Goal: Task Accomplishment & Management: Manage account settings

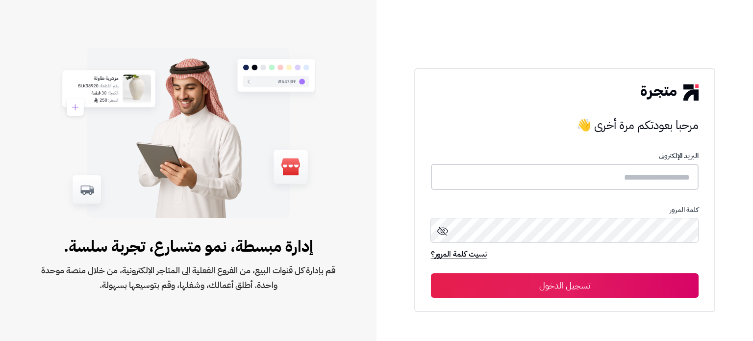
type input "*******"
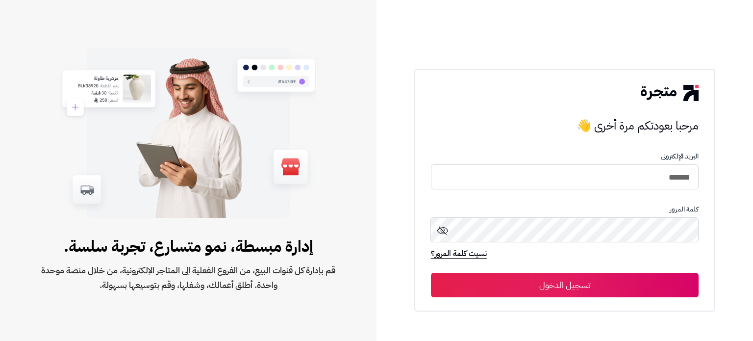
click at [574, 284] on button "تسجيل الدخول" at bounding box center [565, 285] width 268 height 25
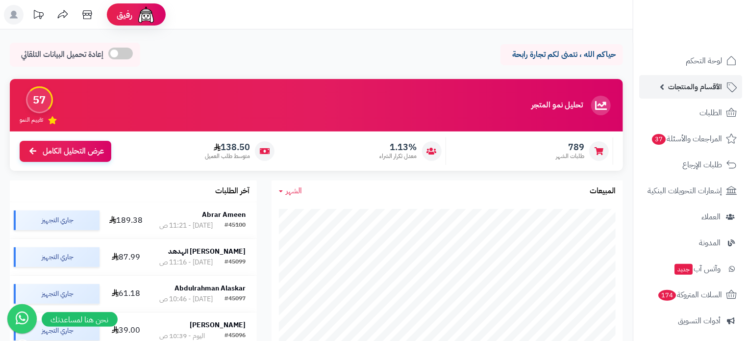
click at [682, 89] on span "الأقسام والمنتجات" at bounding box center [695, 87] width 54 height 14
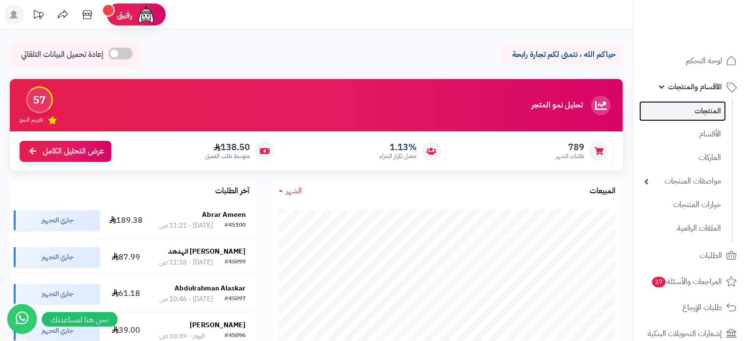
click at [709, 112] on link "المنتجات" at bounding box center [682, 111] width 87 height 20
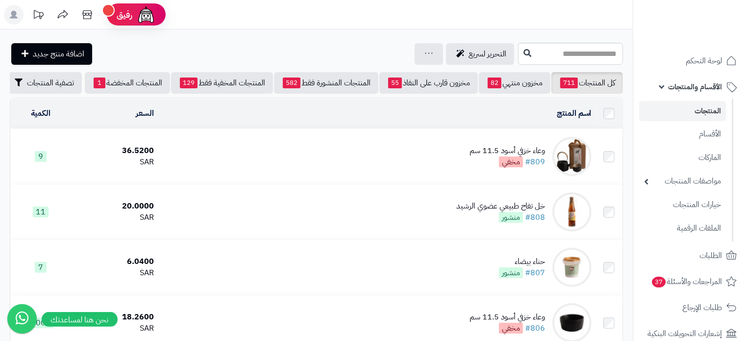
click at [314, 175] on td "وعاء خزفي أسود 11.5 سم #809 مخفي" at bounding box center [377, 156] width 438 height 55
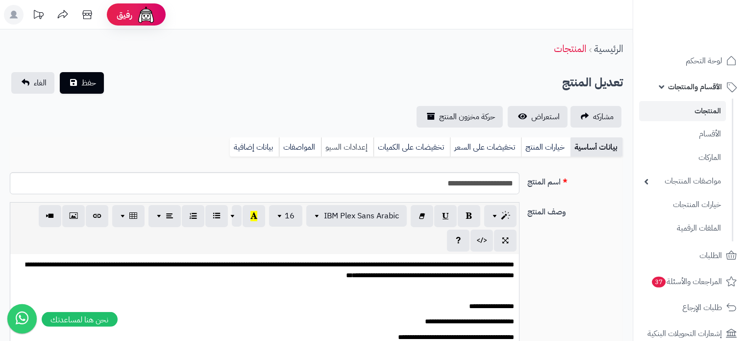
click at [351, 144] on link "إعدادات السيو" at bounding box center [347, 147] width 52 height 20
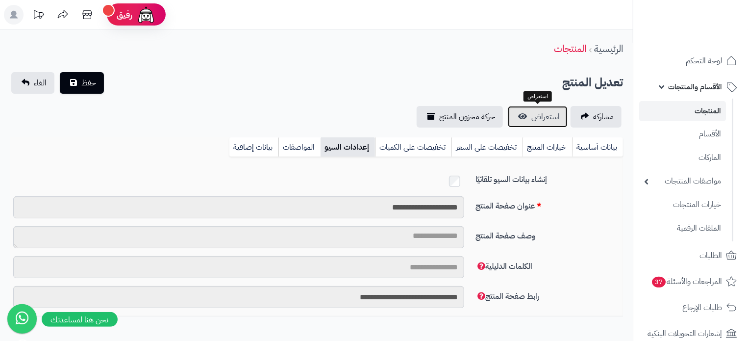
click at [532, 116] on span "استعراض" at bounding box center [546, 117] width 28 height 12
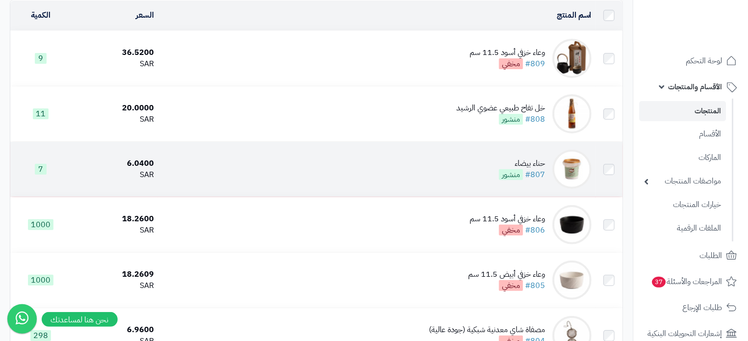
click at [326, 184] on td "حناء بيضاء #807 منشور" at bounding box center [377, 169] width 438 height 55
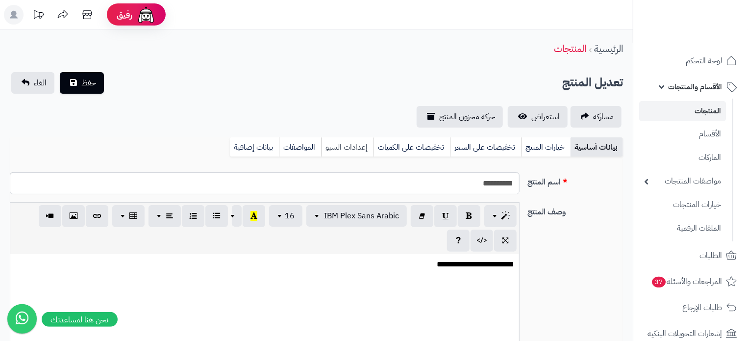
click at [351, 141] on link "إعدادات السيو" at bounding box center [347, 147] width 52 height 20
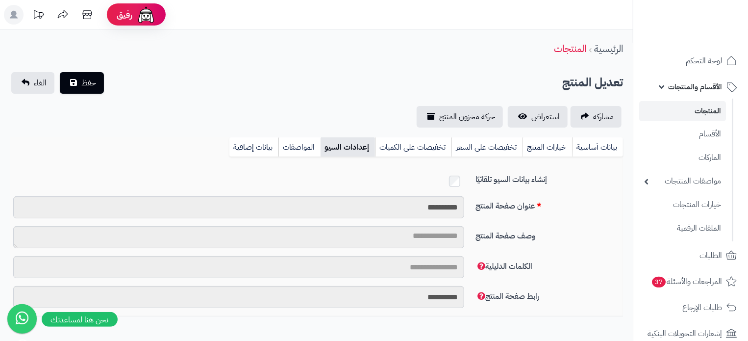
click at [296, 90] on div "تعديل المنتج حفظ الغاء" at bounding box center [316, 83] width 613 height 22
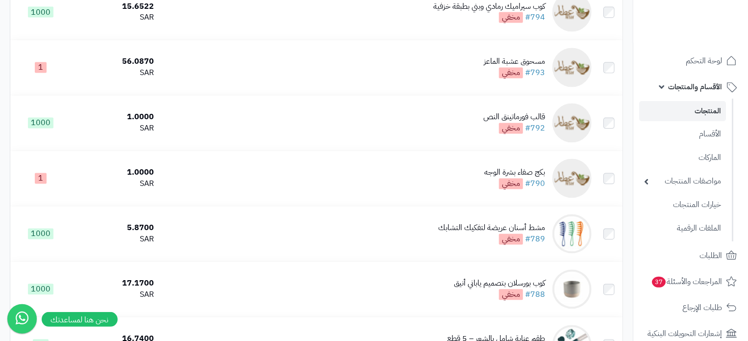
scroll to position [932, 0]
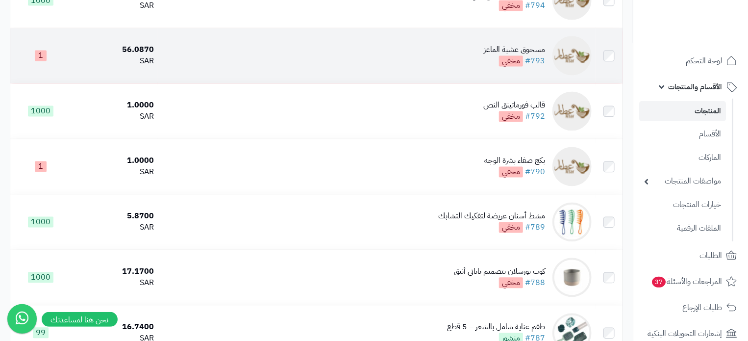
click at [370, 75] on td "مسحوق عشبة الماعز #793 مخفي" at bounding box center [377, 55] width 438 height 55
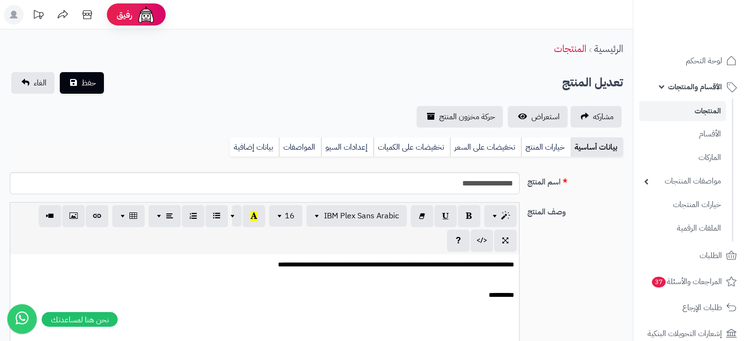
select select
click at [337, 149] on link "إعدادات السيو" at bounding box center [347, 147] width 52 height 20
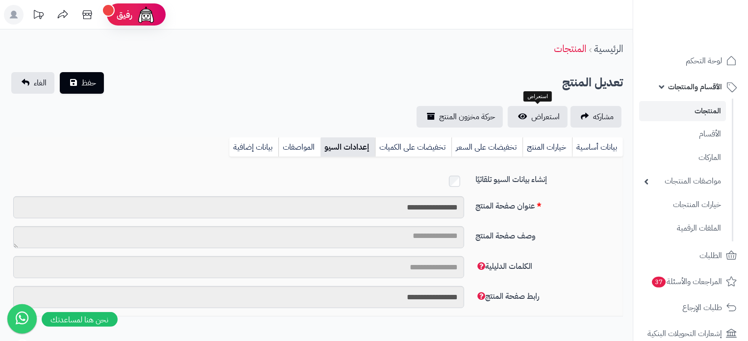
click at [357, 103] on div "**********" at bounding box center [316, 99] width 633 height 55
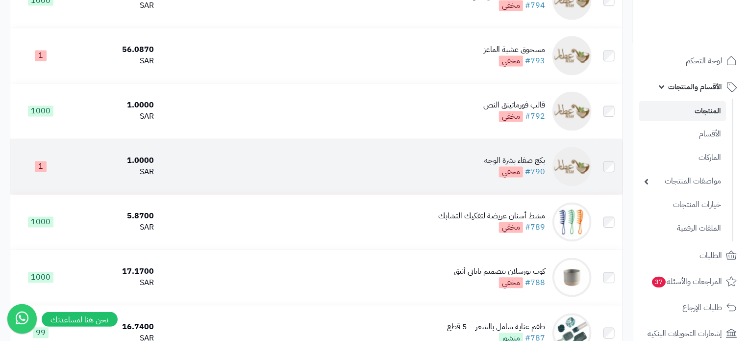
click at [353, 162] on td "بكج صفاء بشرة الوجه #790 مخفي" at bounding box center [377, 166] width 438 height 55
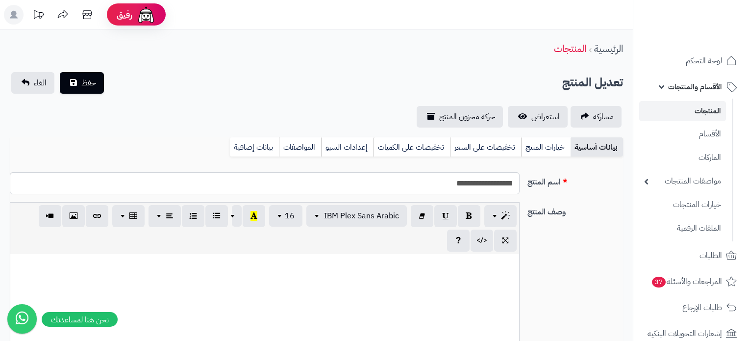
select select
click at [336, 141] on link "إعدادات السيو" at bounding box center [347, 147] width 52 height 20
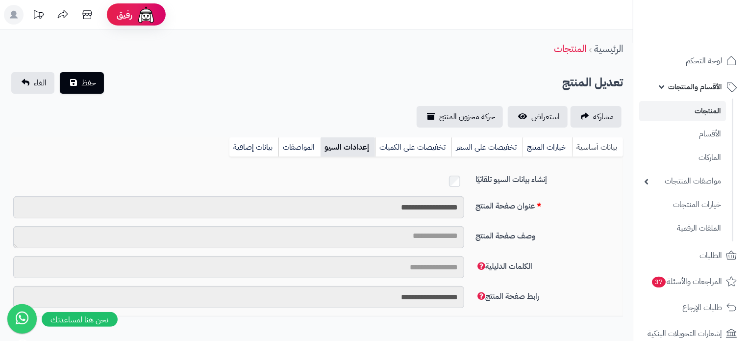
click at [592, 147] on link "بيانات أساسية" at bounding box center [597, 147] width 51 height 20
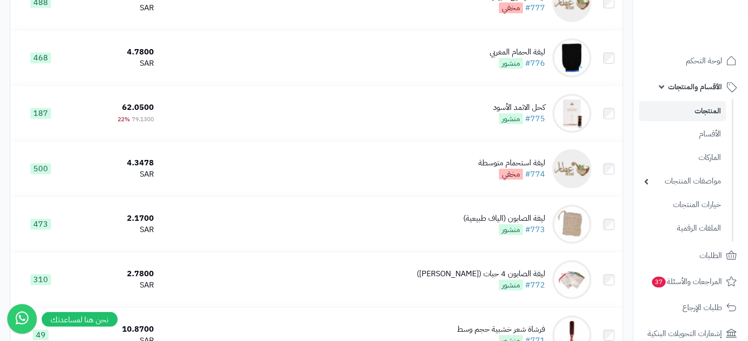
scroll to position [1814, 0]
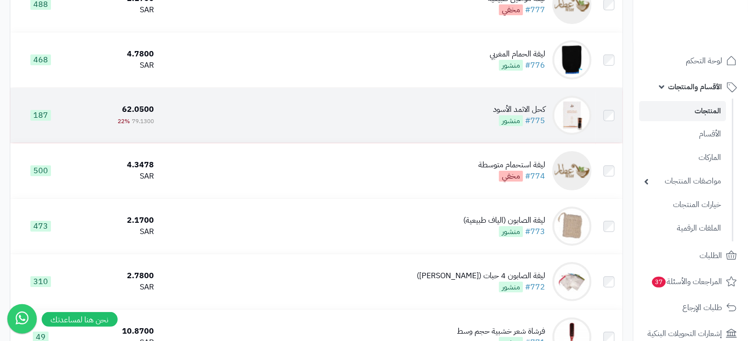
click at [416, 126] on td "كحل الاثمد الأسود #775 منشور" at bounding box center [377, 115] width 438 height 55
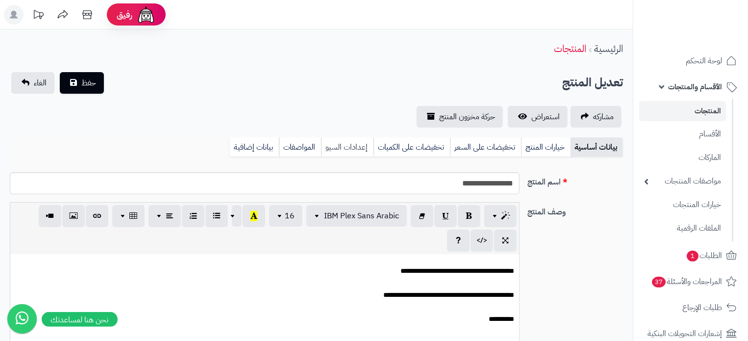
click at [342, 146] on link "إعدادات السيو" at bounding box center [347, 147] width 52 height 20
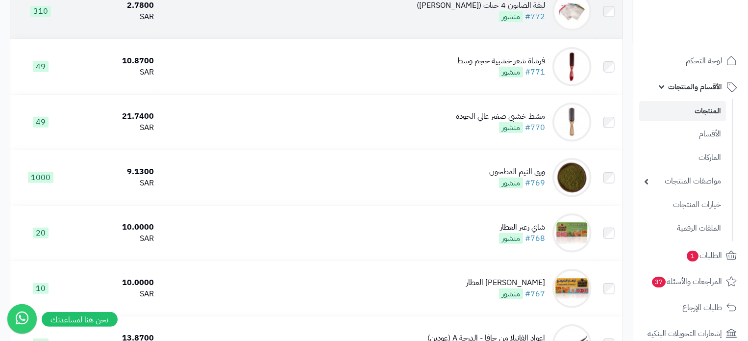
scroll to position [2108, 0]
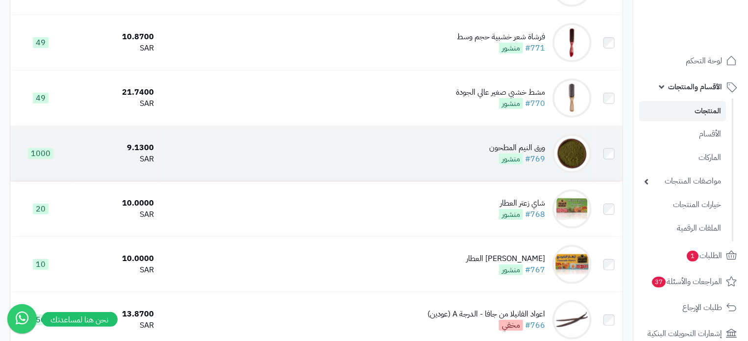
click at [353, 171] on td "ورق النيم المطحون #769 منشور" at bounding box center [377, 153] width 438 height 55
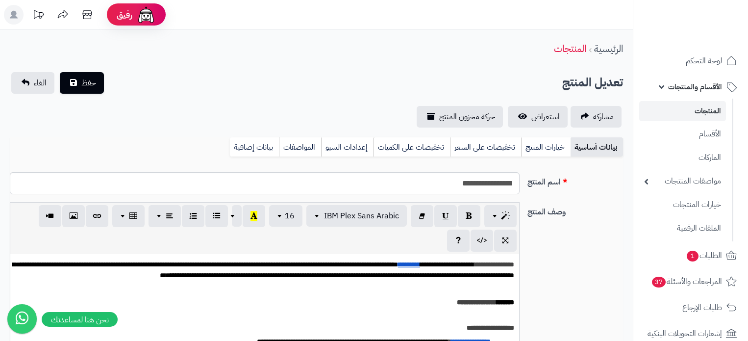
click at [348, 147] on link "إعدادات السيو" at bounding box center [347, 147] width 52 height 20
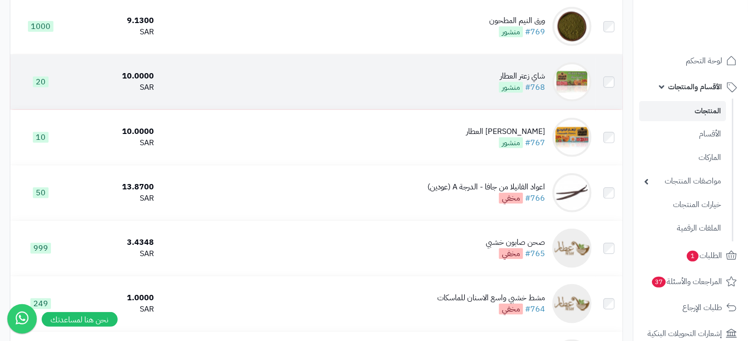
scroll to position [2255, 0]
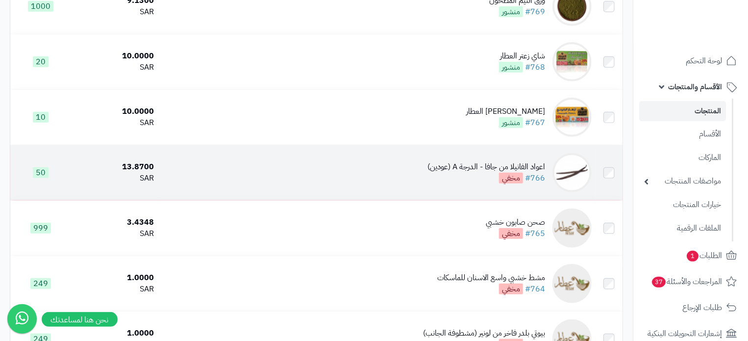
click at [364, 182] on td "اعواد الفانيلا من جافا - الدرجة A (عودين) #766 مخفي" at bounding box center [377, 172] width 438 height 55
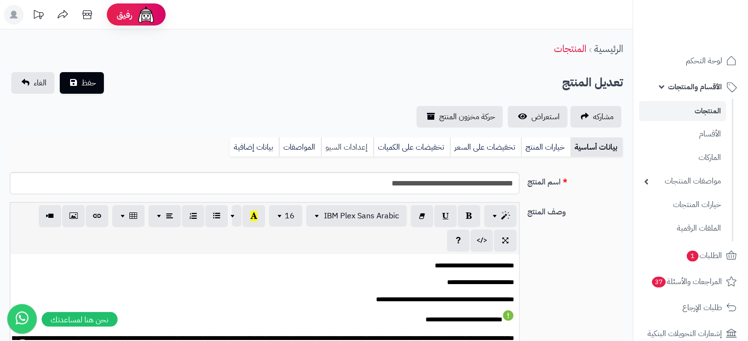
click at [346, 151] on link "إعدادات السيو" at bounding box center [347, 147] width 52 height 20
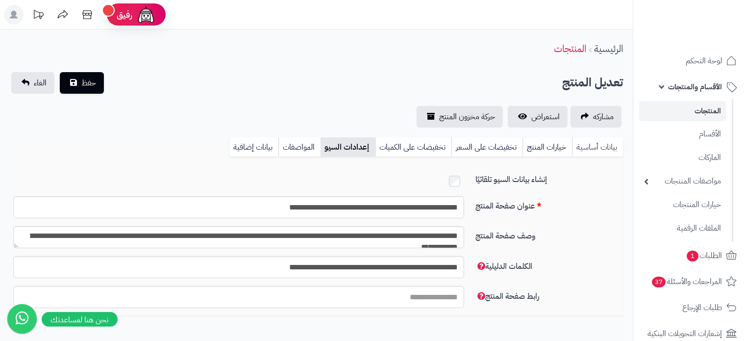
click at [587, 150] on link "بيانات أساسية" at bounding box center [597, 147] width 51 height 20
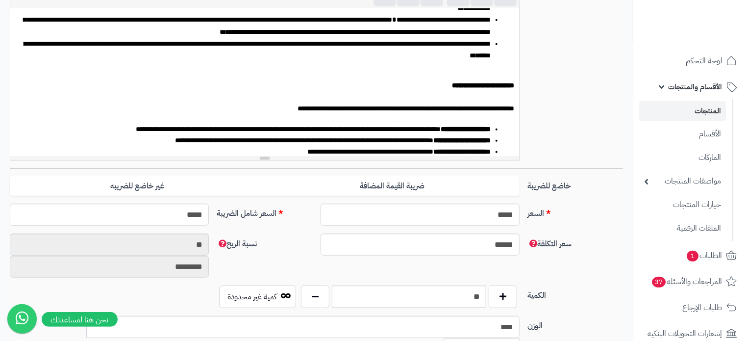
scroll to position [294, 0]
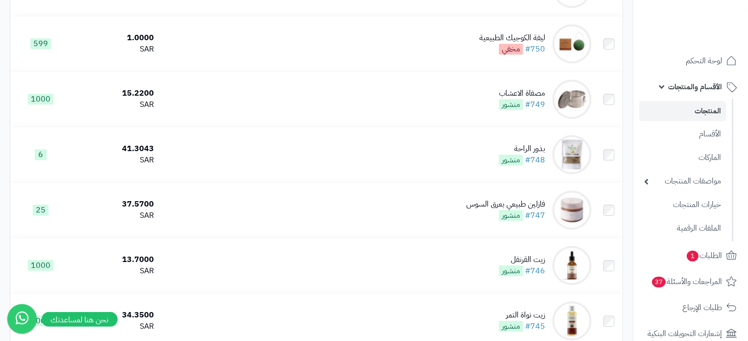
scroll to position [3285, 0]
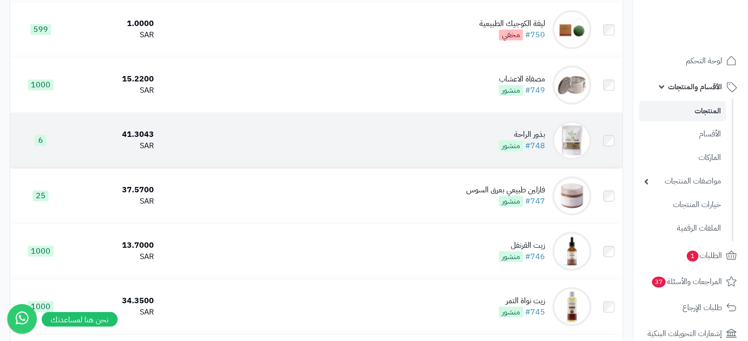
click at [416, 164] on td "بذور الراحة #748 منشور" at bounding box center [377, 140] width 438 height 55
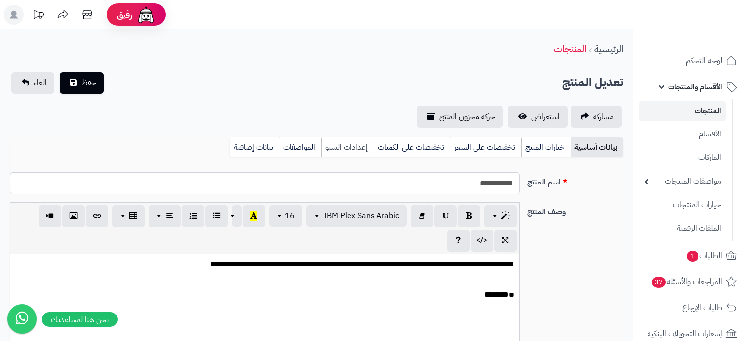
click at [351, 141] on link "إعدادات السيو" at bounding box center [347, 147] width 52 height 20
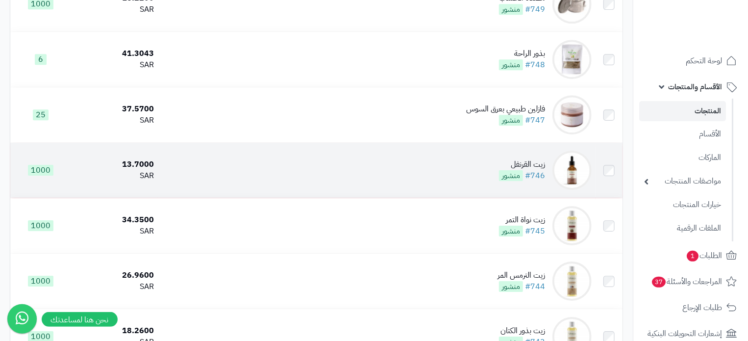
scroll to position [3383, 0]
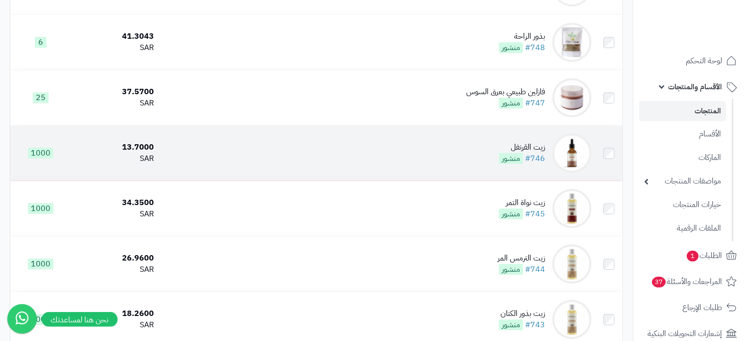
click at [438, 180] on td "زيت القرنفل #746 منشور" at bounding box center [377, 153] width 438 height 55
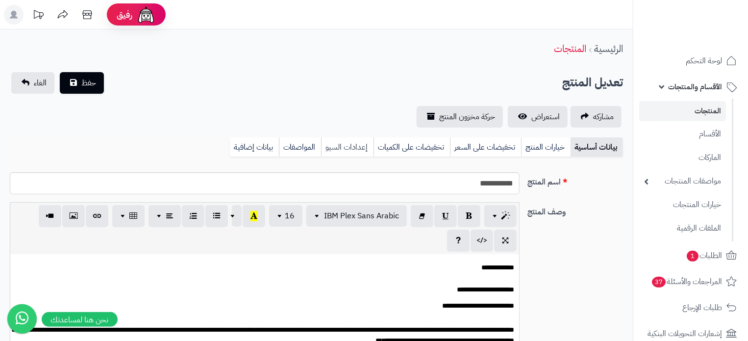
click at [349, 152] on link "إعدادات السيو" at bounding box center [347, 147] width 52 height 20
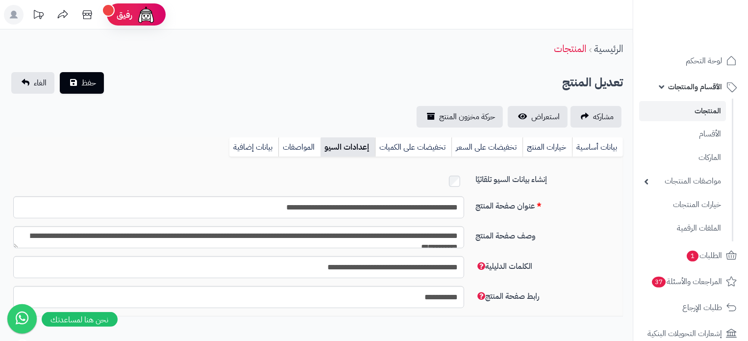
click at [336, 86] on div "تعديل المنتج حفظ الغاء" at bounding box center [316, 83] width 613 height 22
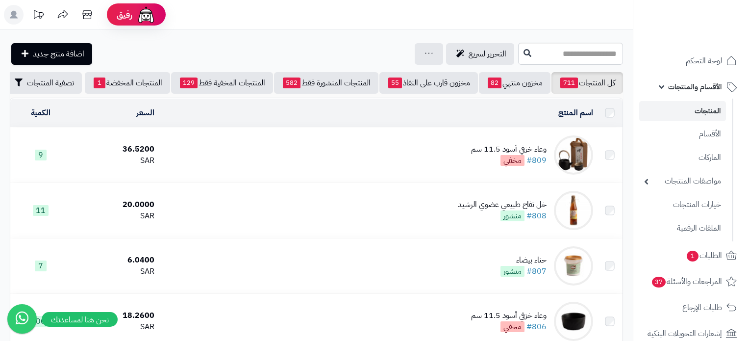
scroll to position [3383, 0]
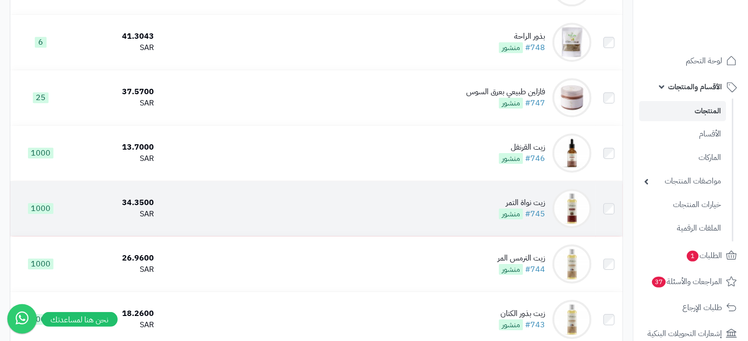
click at [439, 236] on td "زيت نواة التمر #745 منشور" at bounding box center [377, 208] width 438 height 55
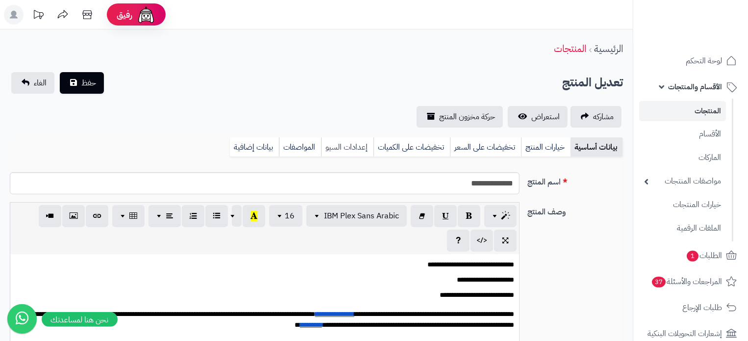
click at [337, 150] on link "إعدادات السيو" at bounding box center [347, 147] width 52 height 20
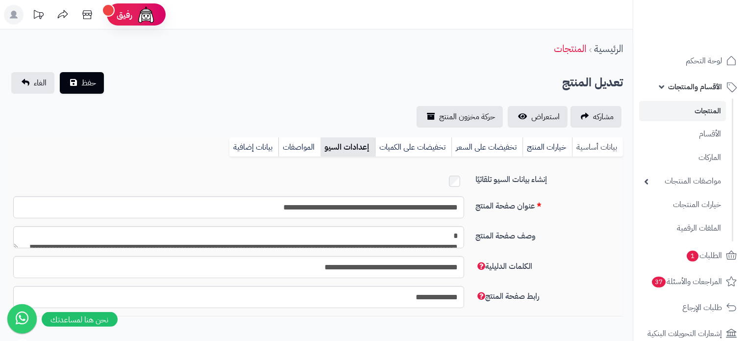
click at [591, 151] on link "بيانات أساسية" at bounding box center [597, 147] width 51 height 20
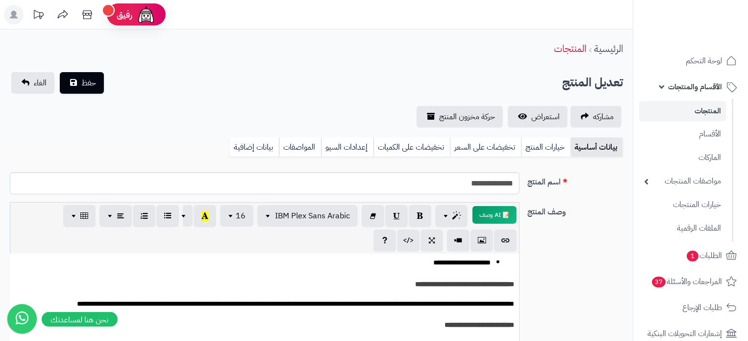
scroll to position [735, 0]
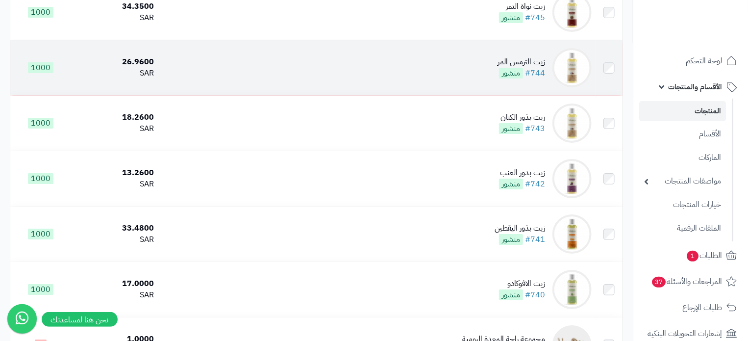
click at [408, 95] on td "زيت الترمس المر #744 منشور" at bounding box center [377, 67] width 438 height 55
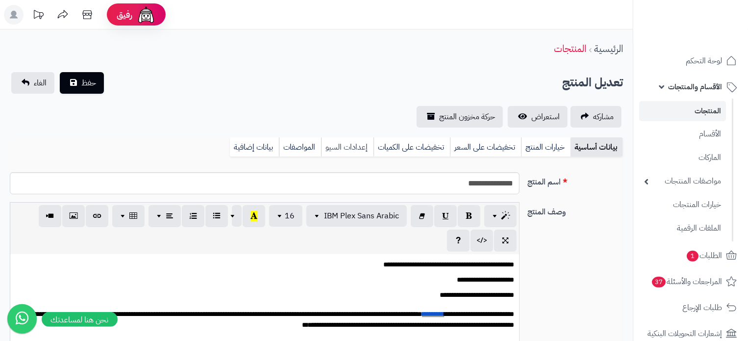
click at [357, 145] on link "إعدادات السيو" at bounding box center [347, 147] width 52 height 20
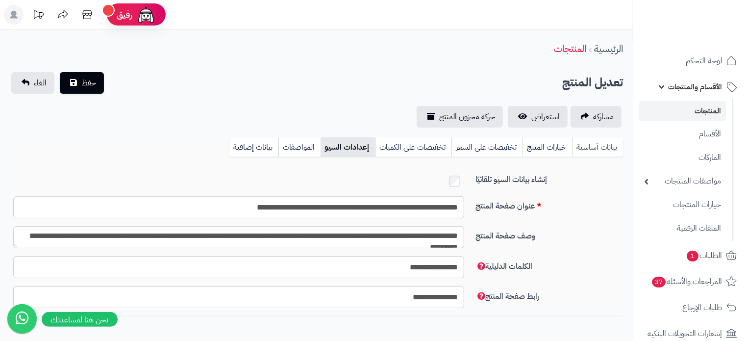
click at [603, 153] on link "بيانات أساسية" at bounding box center [597, 147] width 51 height 20
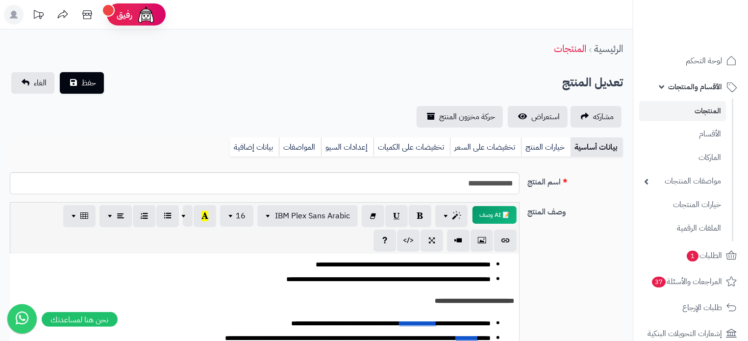
scroll to position [490, 0]
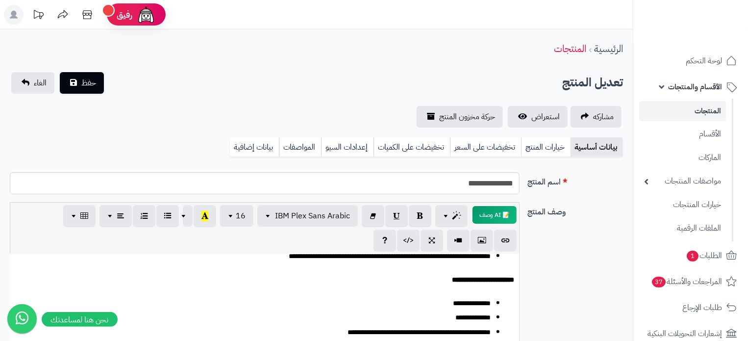
click at [557, 274] on div "**********" at bounding box center [316, 307] width 621 height 211
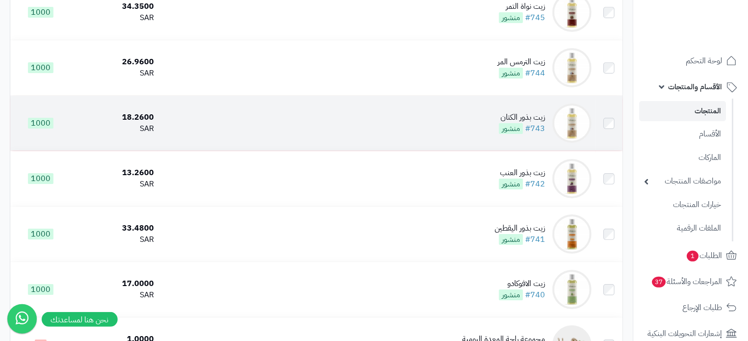
click at [440, 151] on td "زيت بذور الكتان #743 منشور" at bounding box center [377, 123] width 438 height 55
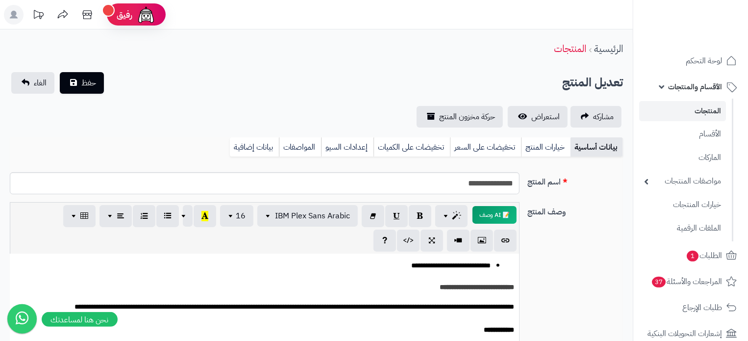
scroll to position [1156, 0]
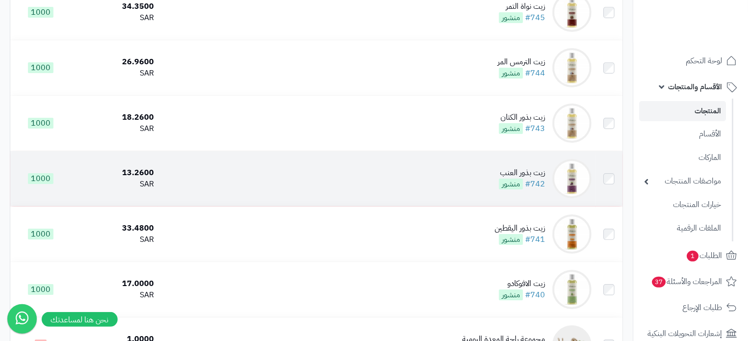
click at [441, 204] on td "زيت بذور العنب #742 منشور" at bounding box center [377, 178] width 438 height 55
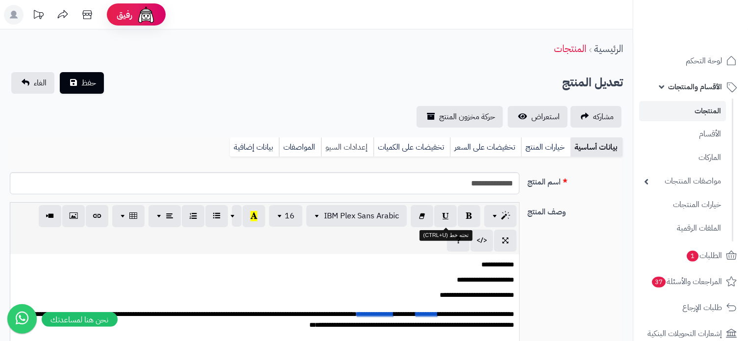
click at [356, 150] on link "إعدادات السيو" at bounding box center [347, 147] width 52 height 20
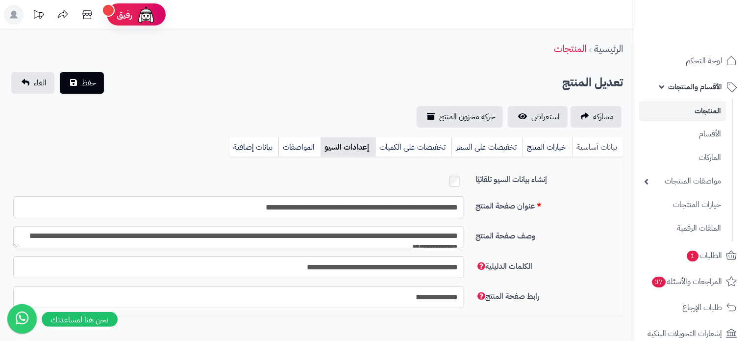
click at [581, 149] on link "بيانات أساسية" at bounding box center [597, 147] width 51 height 20
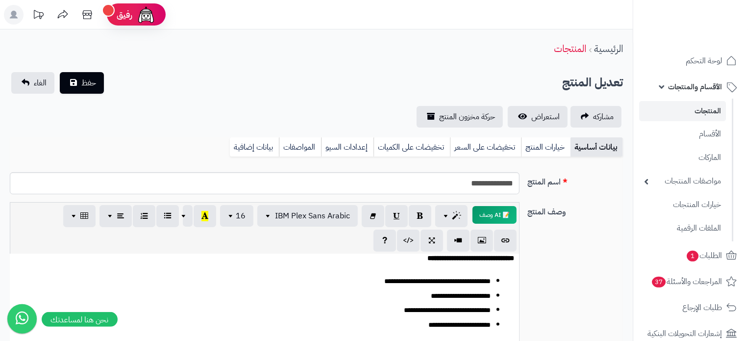
scroll to position [735, 0]
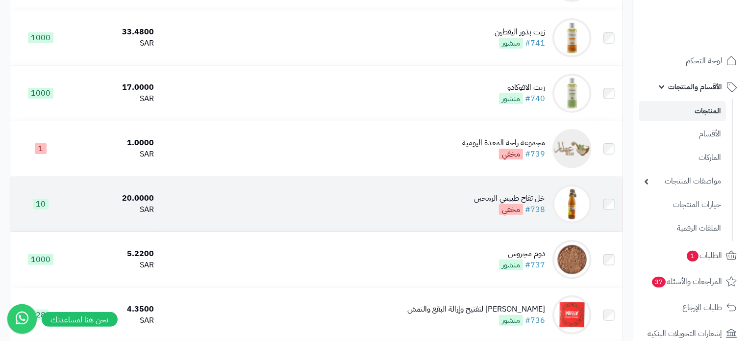
click at [437, 223] on td "خل تفاح طبيعي الرمحين #738 مخفي" at bounding box center [377, 204] width 438 height 55
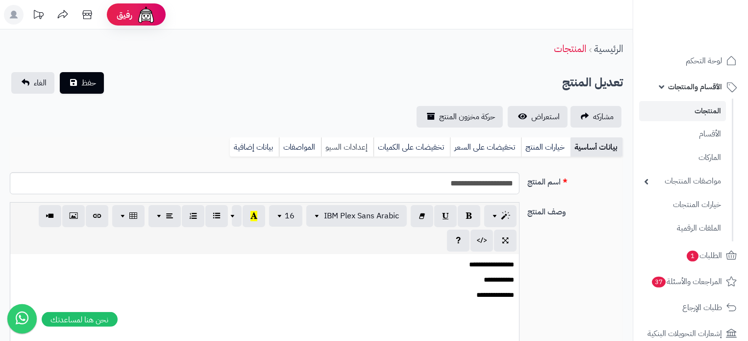
scroll to position [80, 0]
click at [345, 151] on link "إعدادات السيو" at bounding box center [347, 147] width 52 height 20
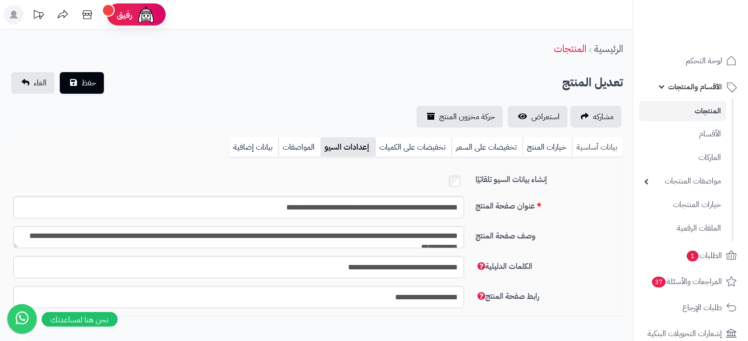
click at [591, 143] on link "بيانات أساسية" at bounding box center [597, 147] width 51 height 20
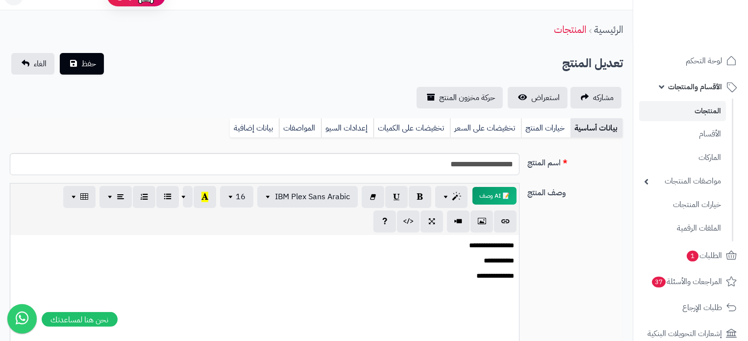
scroll to position [0, 0]
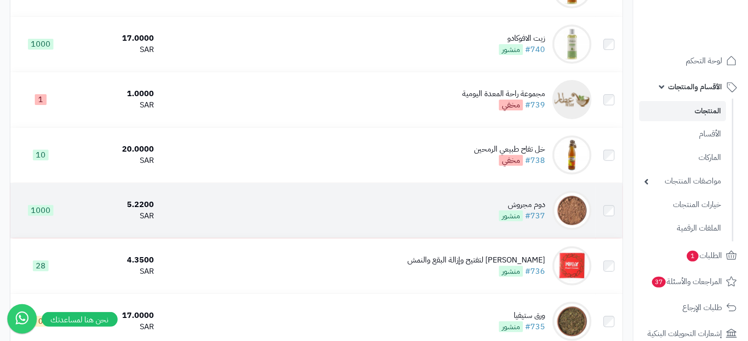
click at [406, 236] on td "دوم مجروش #737 منشور" at bounding box center [377, 210] width 438 height 55
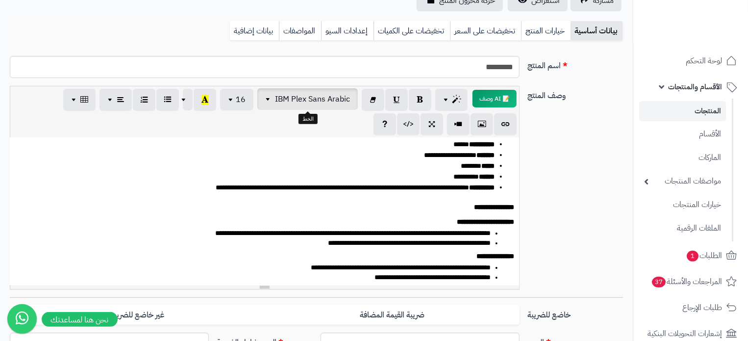
scroll to position [49, 0]
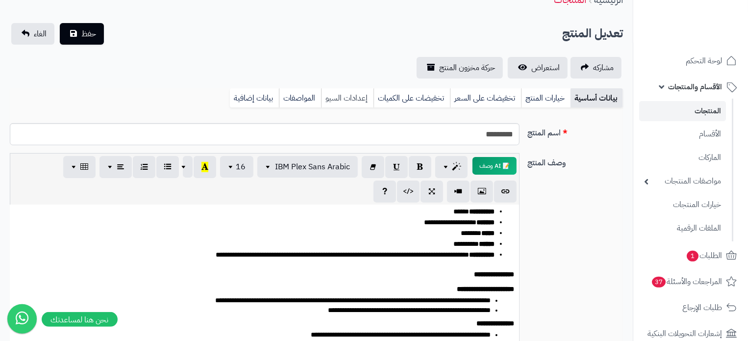
click at [350, 102] on link "إعدادات السيو" at bounding box center [347, 98] width 52 height 20
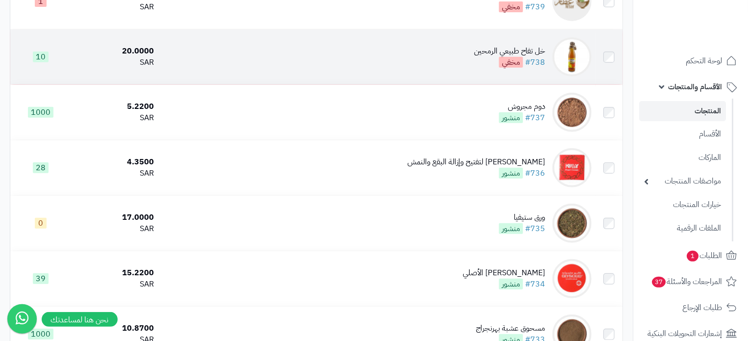
click at [380, 195] on td "كريم كيلي بيرل لتفتيح وإزالة البقع والنمش #736 منشور" at bounding box center [377, 167] width 438 height 55
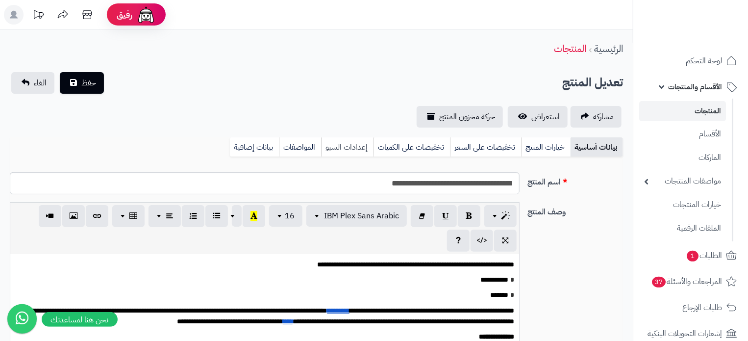
click at [346, 152] on link "إعدادات السيو" at bounding box center [347, 147] width 52 height 20
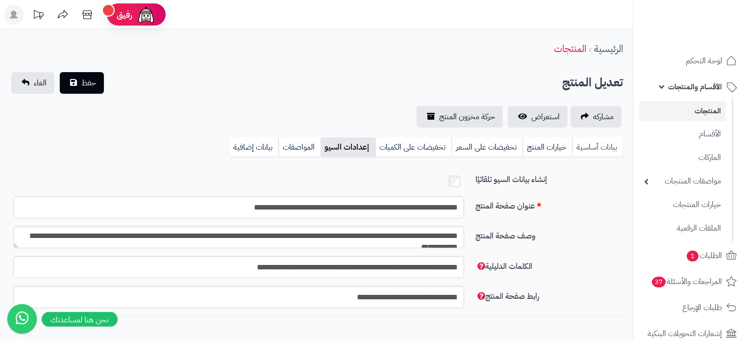
click at [591, 147] on link "بيانات أساسية" at bounding box center [597, 147] width 51 height 20
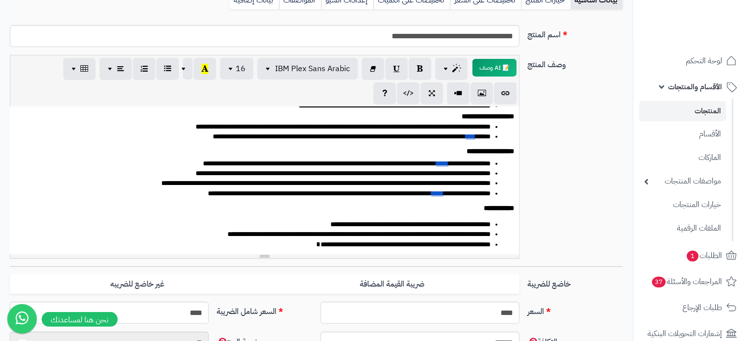
scroll to position [260, 0]
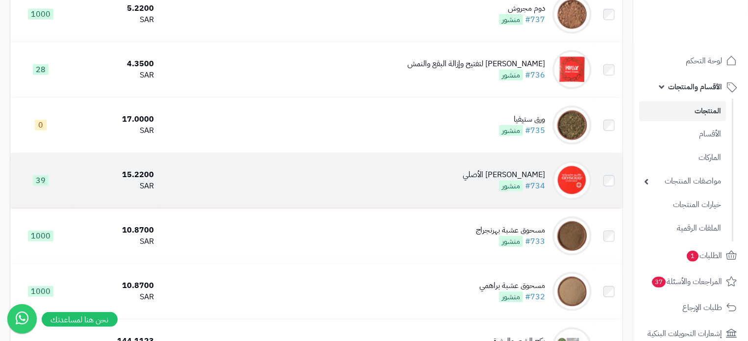
click at [425, 203] on td "[PERSON_NAME] الأصلي #734 منشور" at bounding box center [377, 180] width 438 height 55
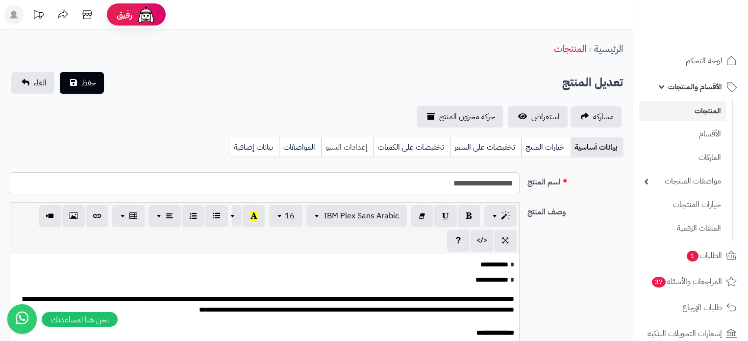
click at [338, 149] on link "إعدادات السيو" at bounding box center [347, 147] width 52 height 20
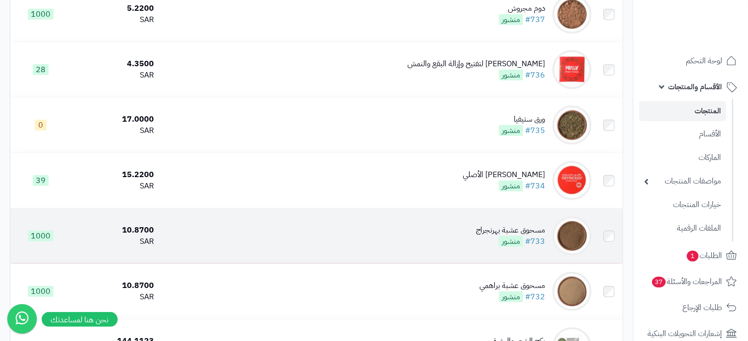
click at [371, 263] on td "مسحوق عشبة بهرنجراج #733 منشور" at bounding box center [377, 235] width 438 height 55
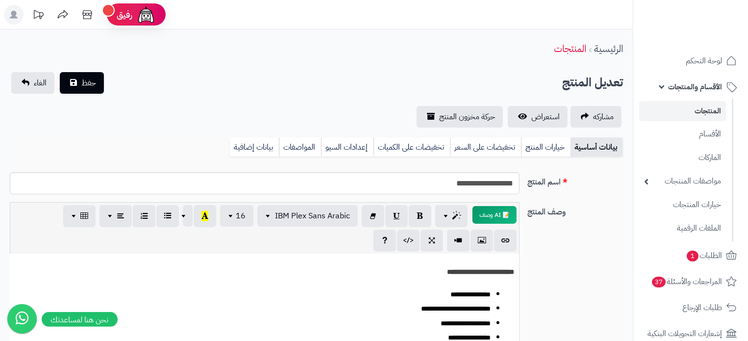
scroll to position [863, 0]
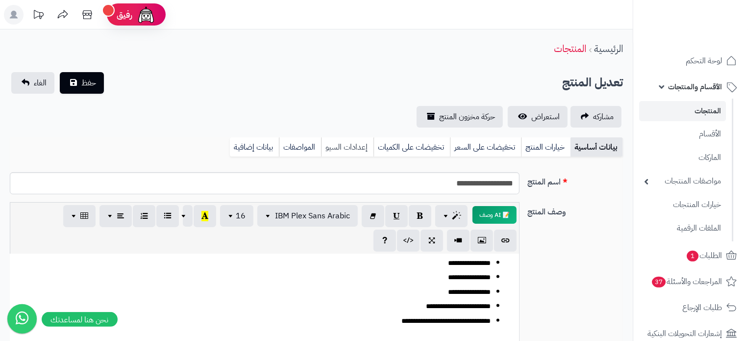
click at [347, 149] on link "إعدادات السيو" at bounding box center [347, 147] width 52 height 20
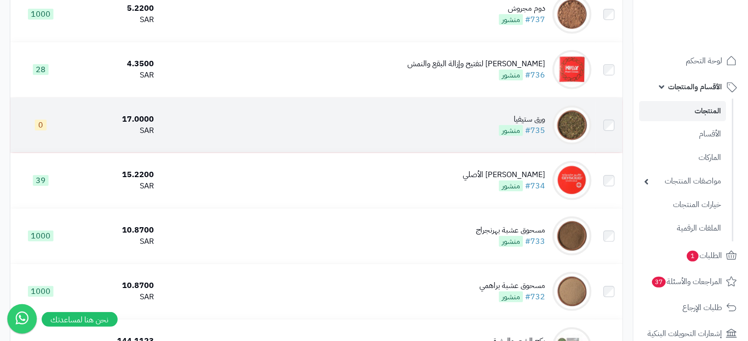
scroll to position [4168, 0]
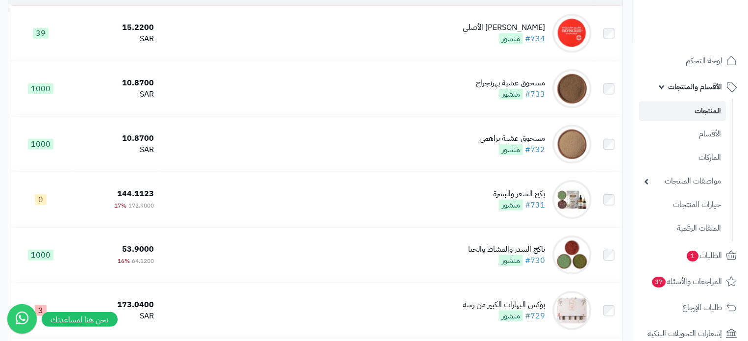
click at [382, 172] on td "مسحوق عشبة براهمي #732 منشور" at bounding box center [377, 144] width 438 height 55
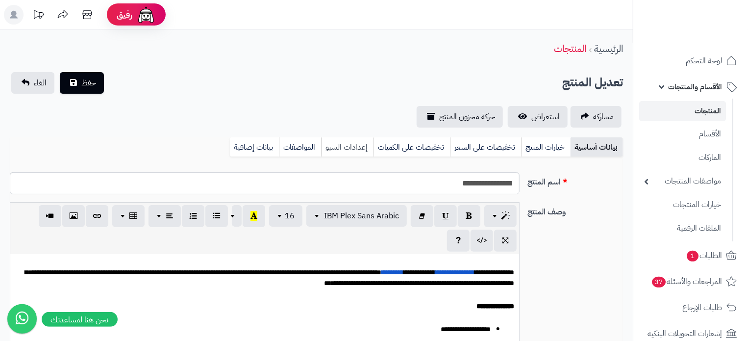
click at [351, 145] on link "إعدادات السيو" at bounding box center [347, 147] width 52 height 20
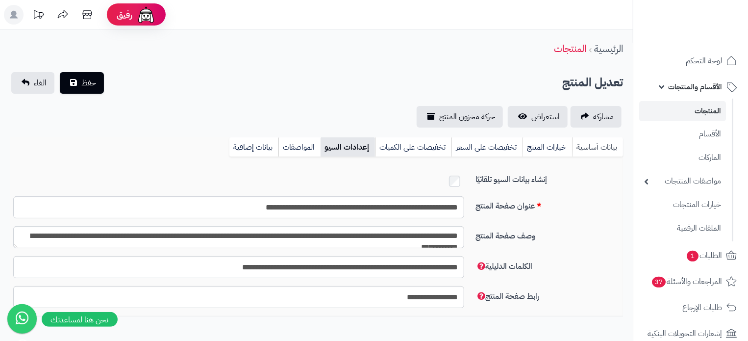
click at [596, 151] on link "بيانات أساسية" at bounding box center [597, 147] width 51 height 20
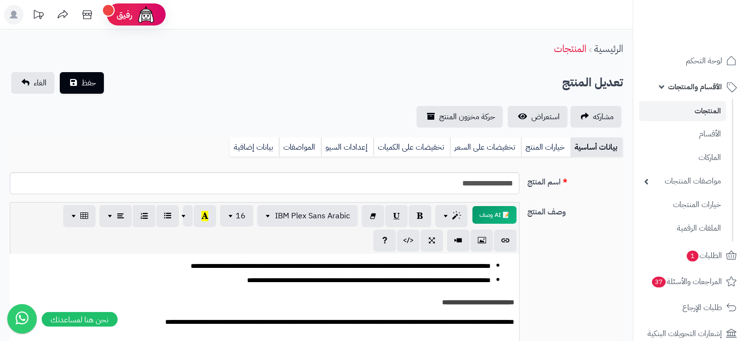
scroll to position [803, 0]
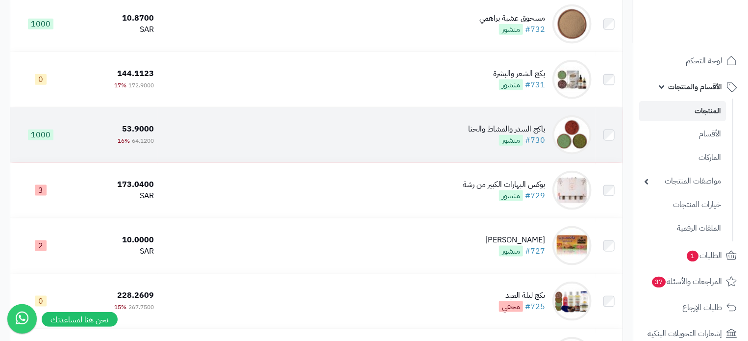
scroll to position [4364, 0]
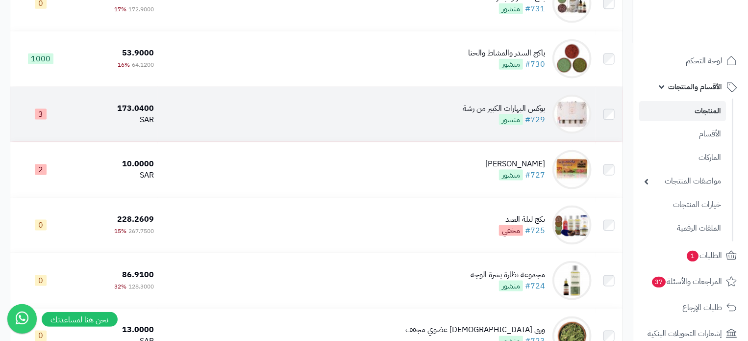
click at [404, 142] on td "بوكس البهارات الكبير من رشة #729 منشور" at bounding box center [377, 114] width 438 height 55
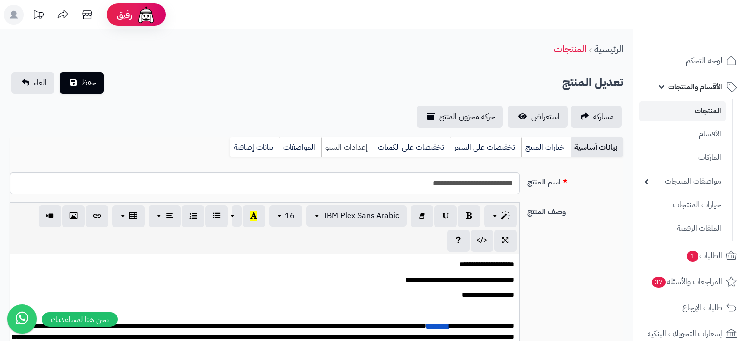
click at [346, 141] on link "إعدادات السيو" at bounding box center [347, 147] width 52 height 20
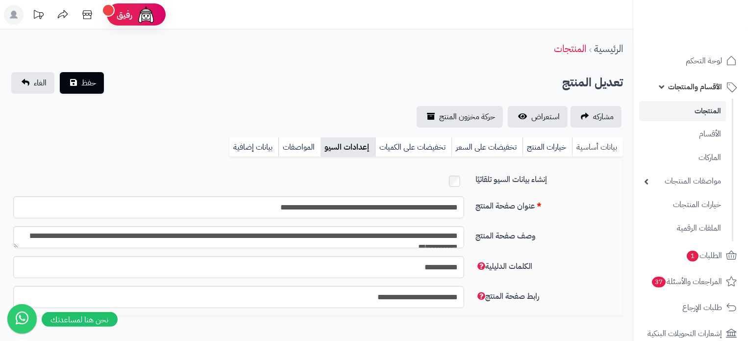
click at [600, 148] on link "بيانات أساسية" at bounding box center [597, 147] width 51 height 20
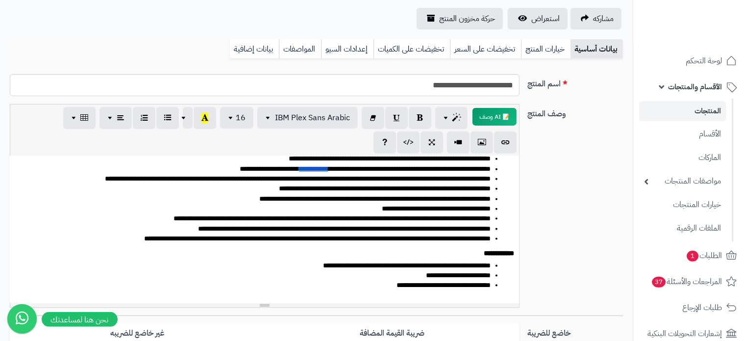
scroll to position [651, 0]
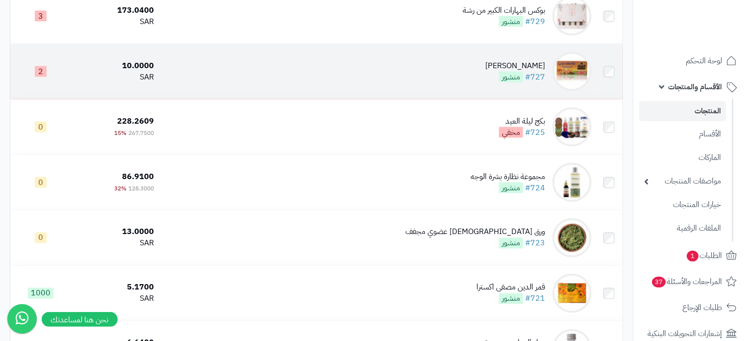
click at [435, 99] on td "[PERSON_NAME] #727 منشور" at bounding box center [377, 71] width 438 height 55
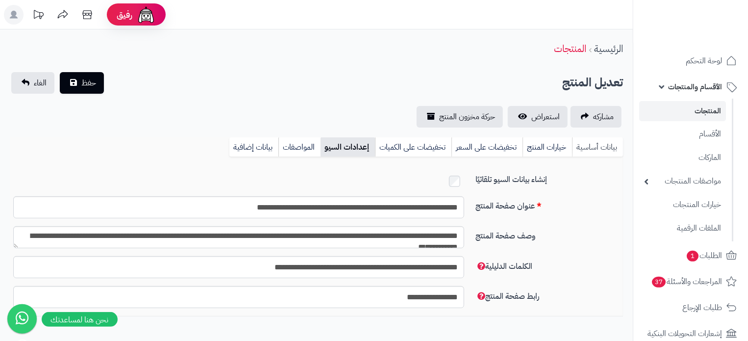
click at [590, 151] on link "بيانات أساسية" at bounding box center [597, 147] width 51 height 20
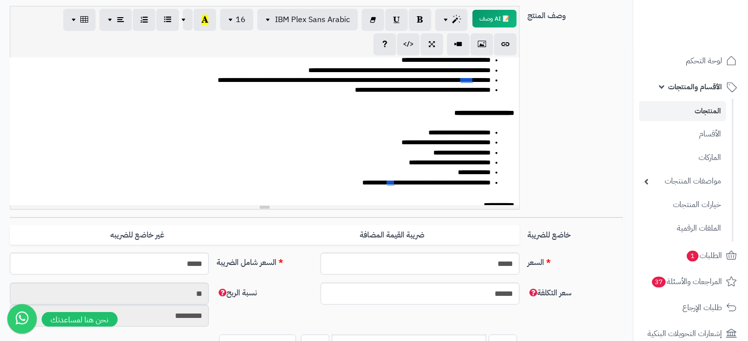
scroll to position [276, 0]
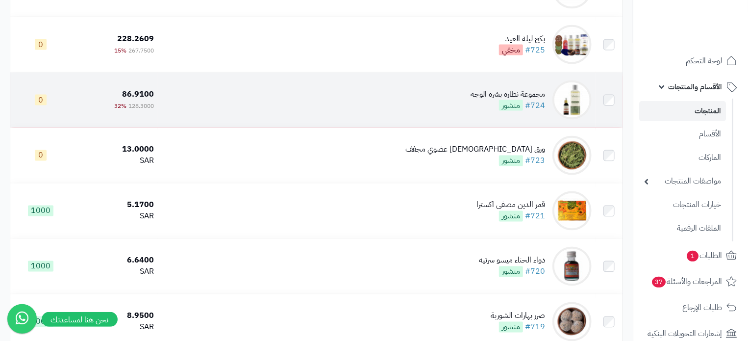
scroll to position [4560, 0]
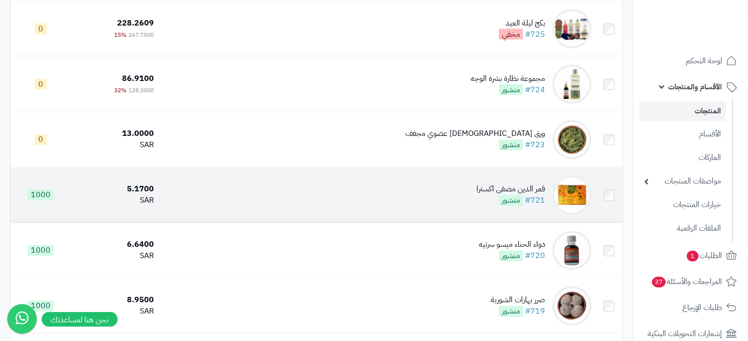
click at [415, 223] on td "قمر الدين مصفى اكسترا #721 منشور" at bounding box center [377, 195] width 438 height 55
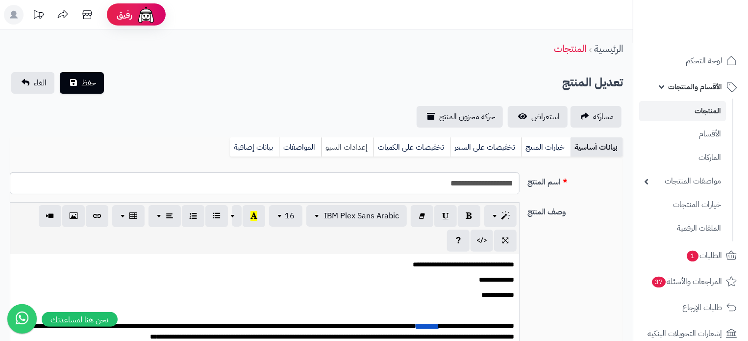
click at [361, 147] on link "إعدادات السيو" at bounding box center [347, 147] width 52 height 20
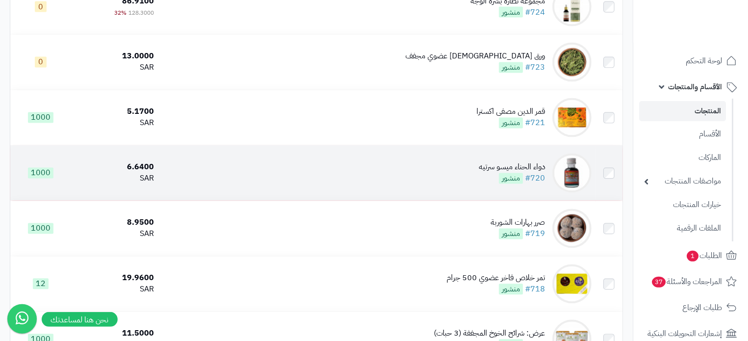
scroll to position [4658, 0]
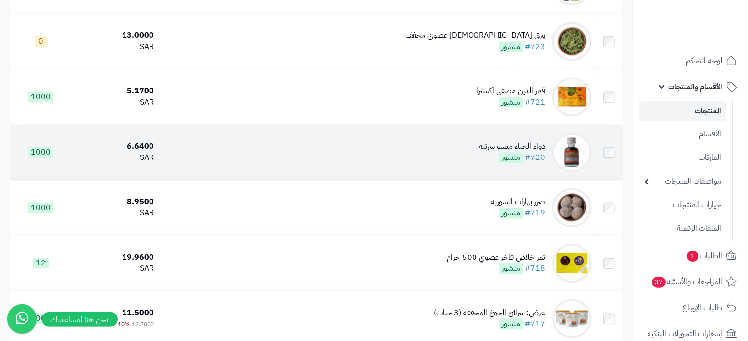
click at [393, 180] on td "دواء الحناء ميسو سرتيه #720 منشور" at bounding box center [377, 152] width 438 height 55
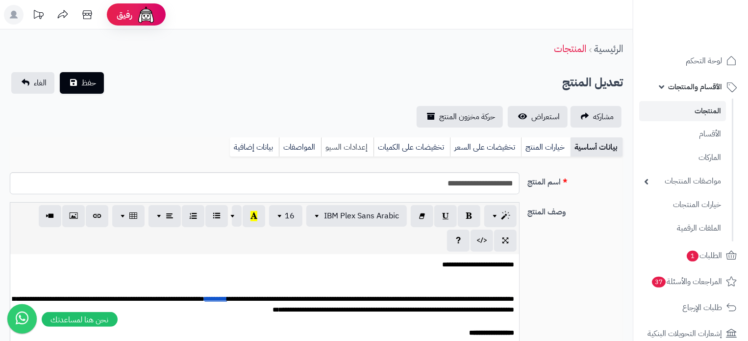
click at [344, 148] on link "إعدادات السيو" at bounding box center [347, 147] width 52 height 20
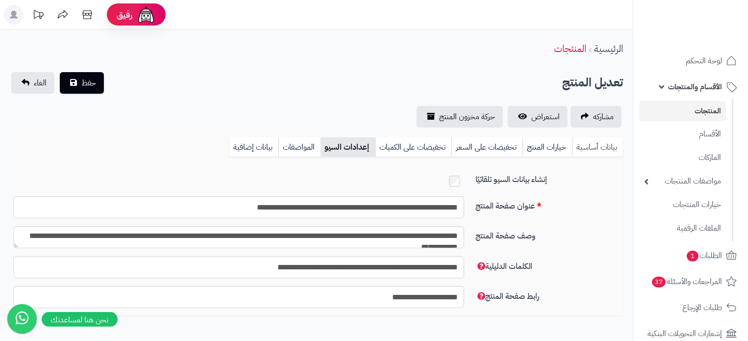
click at [586, 151] on link "بيانات أساسية" at bounding box center [597, 147] width 51 height 20
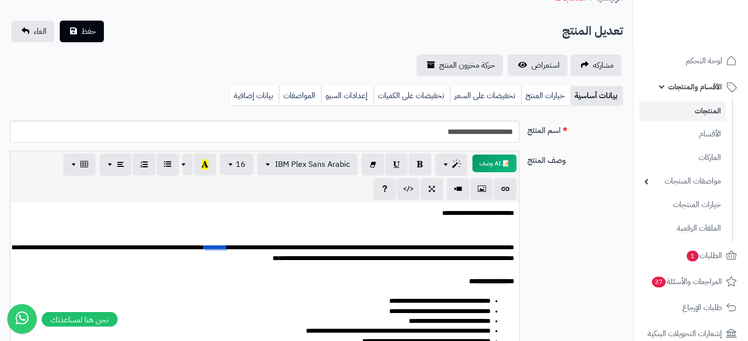
scroll to position [49, 0]
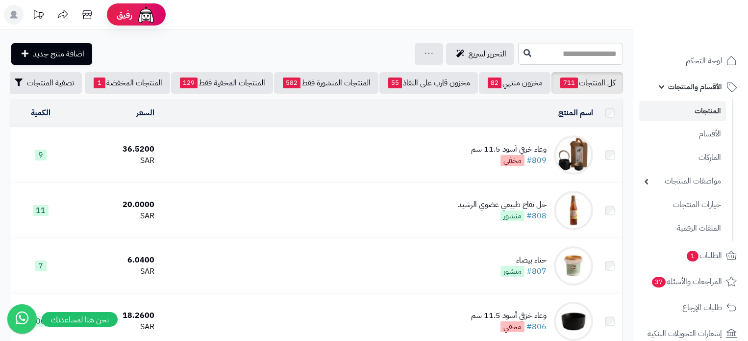
scroll to position [4658, 0]
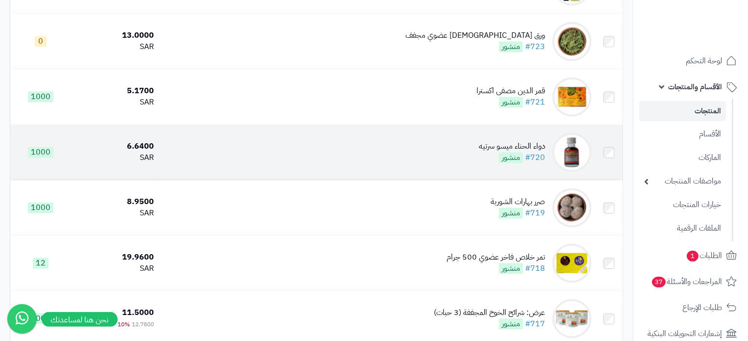
click at [414, 180] on td "دواء الحناء ميسو سرتيه #720 منشور" at bounding box center [377, 152] width 438 height 55
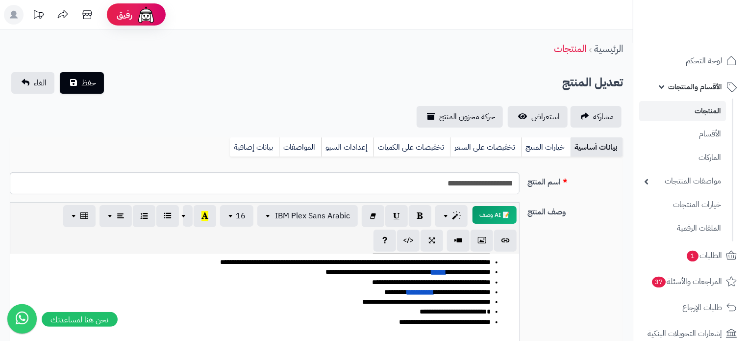
scroll to position [196, 0]
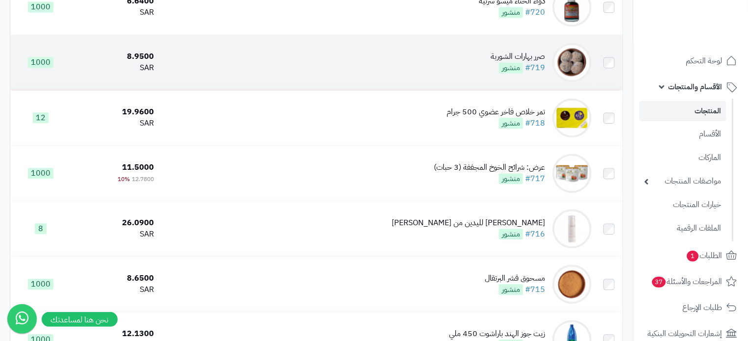
scroll to position [4805, 0]
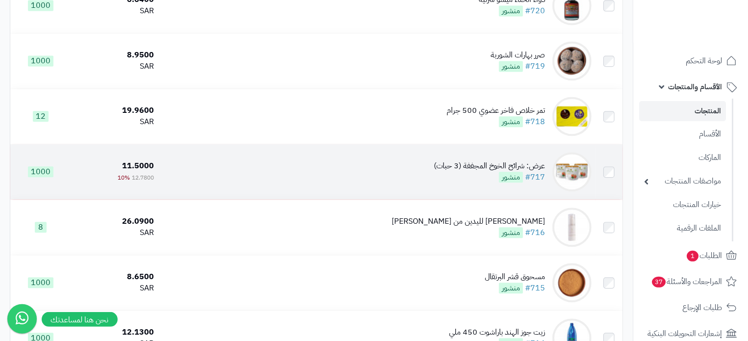
click at [360, 199] on td "عرض: شرائح الخوخ المجففة (3 حبات) #717 منشور" at bounding box center [377, 171] width 438 height 55
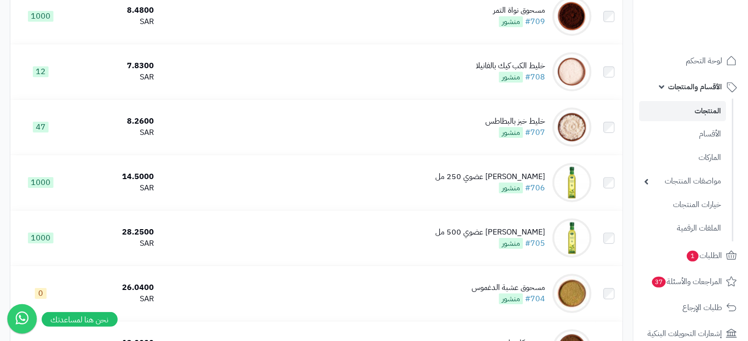
scroll to position [5296, 0]
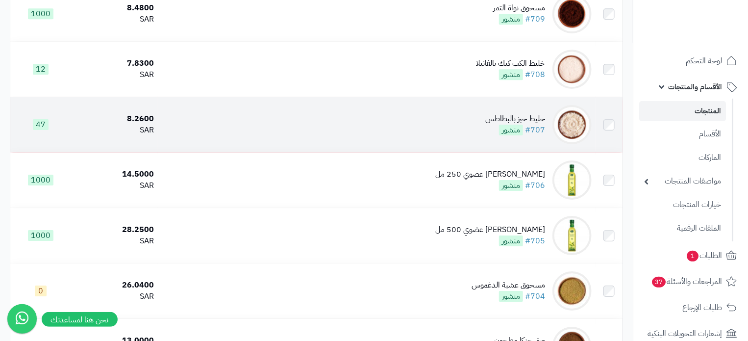
click at [441, 152] on td "خليط خبز بالبطاطس #707 منشور" at bounding box center [377, 124] width 438 height 55
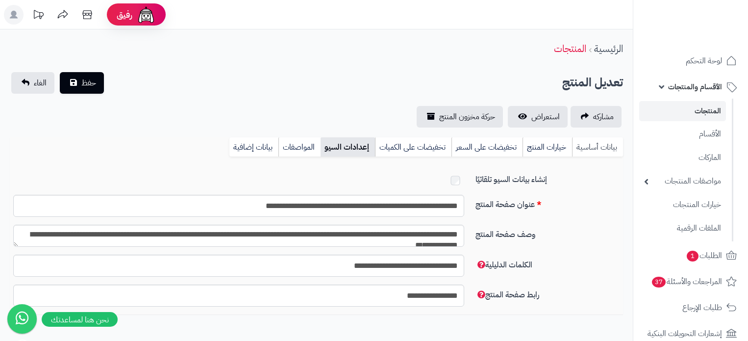
click at [573, 147] on link "بيانات أساسية" at bounding box center [597, 147] width 51 height 20
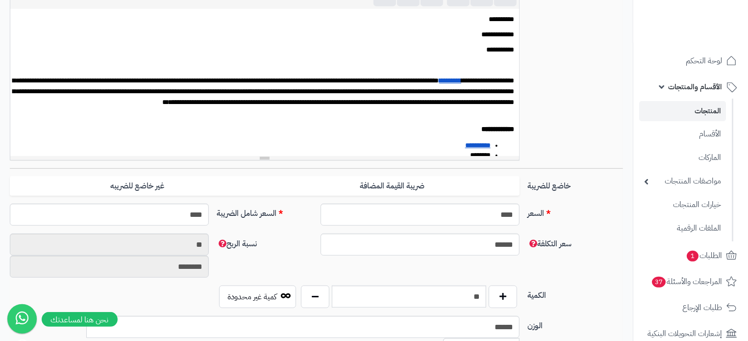
scroll to position [49, 0]
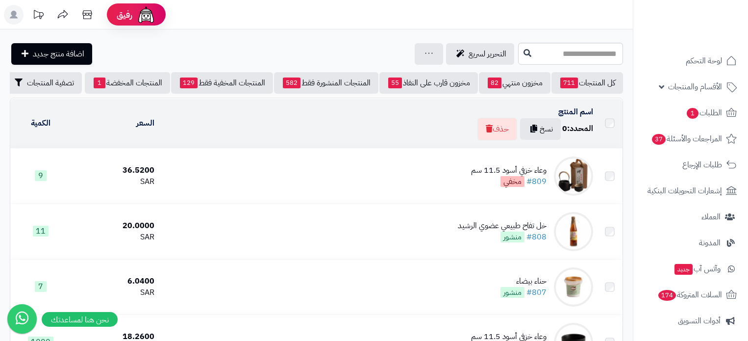
scroll to position [5296, 0]
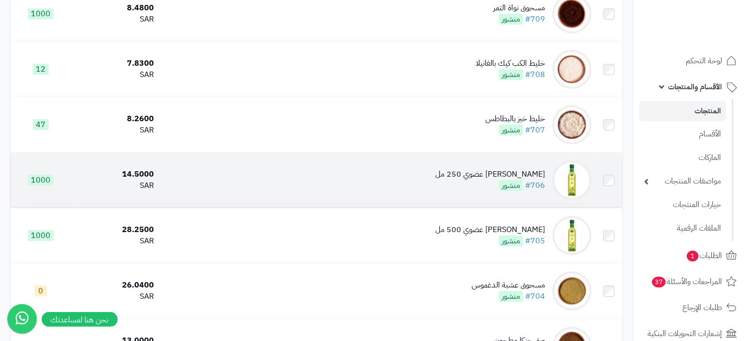
click at [417, 207] on td "زيت زيتون الجوف عضوي 250 مل #706 منشور" at bounding box center [377, 179] width 438 height 55
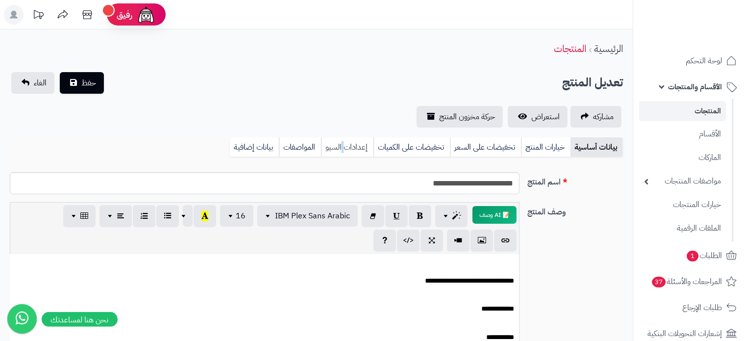
click at [343, 146] on link "إعدادات السيو" at bounding box center [347, 147] width 52 height 20
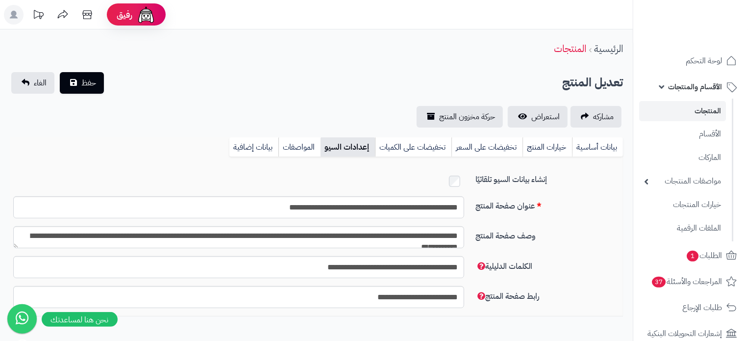
click at [349, 150] on link "إعدادات السيو" at bounding box center [348, 147] width 54 height 20
click at [600, 146] on link "بيانات أساسية" at bounding box center [597, 147] width 51 height 20
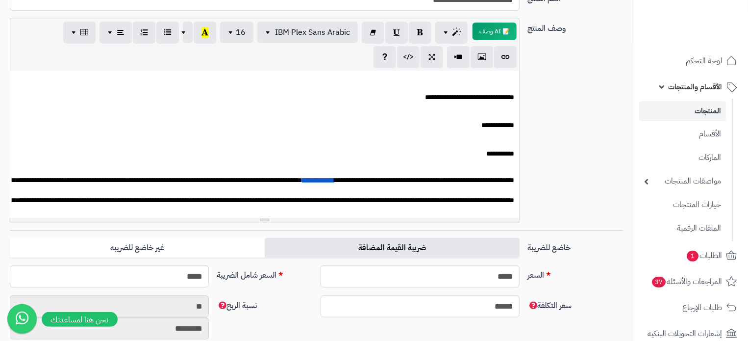
scroll to position [196, 0]
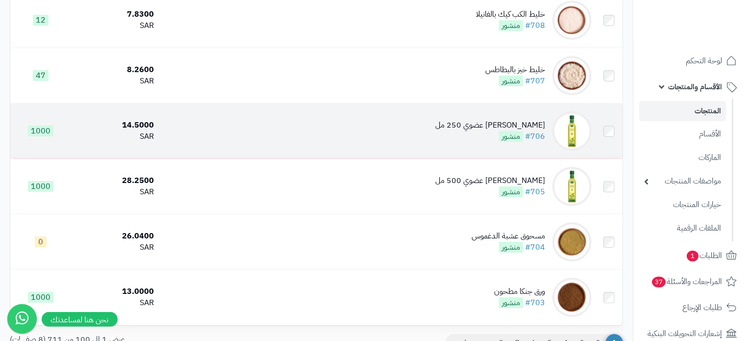
scroll to position [5345, 0]
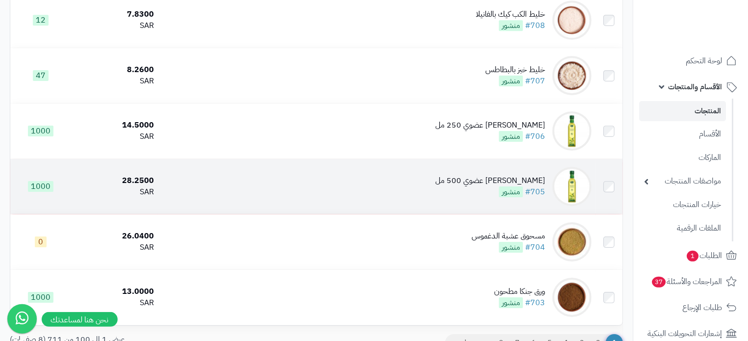
click at [427, 233] on td "مسحوق عشبة الدغموس #704 منشور" at bounding box center [377, 241] width 438 height 55
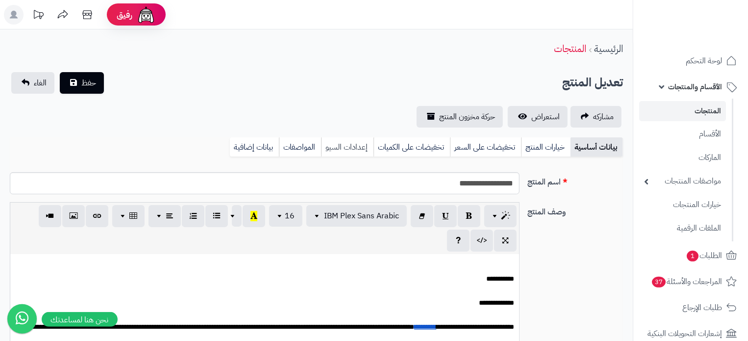
click at [352, 150] on link "إعدادات السيو" at bounding box center [347, 147] width 52 height 20
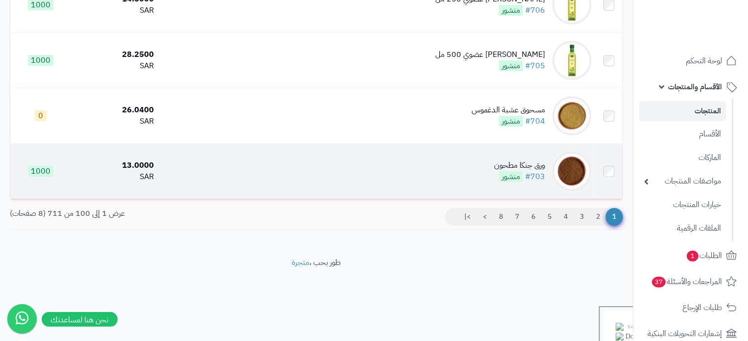
scroll to position [5471, 0]
click at [354, 198] on td "ورق جنكا مطحون #703 منشور" at bounding box center [377, 170] width 438 height 55
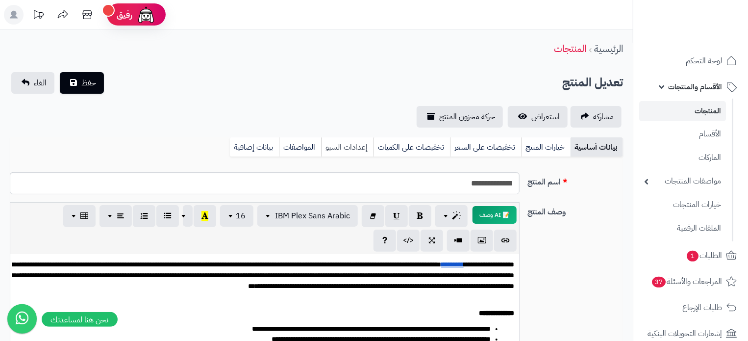
click at [345, 152] on link "إعدادات السيو" at bounding box center [347, 147] width 52 height 20
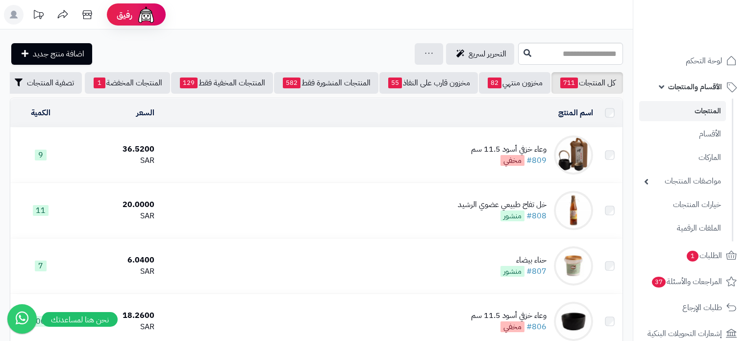
scroll to position [5471, 0]
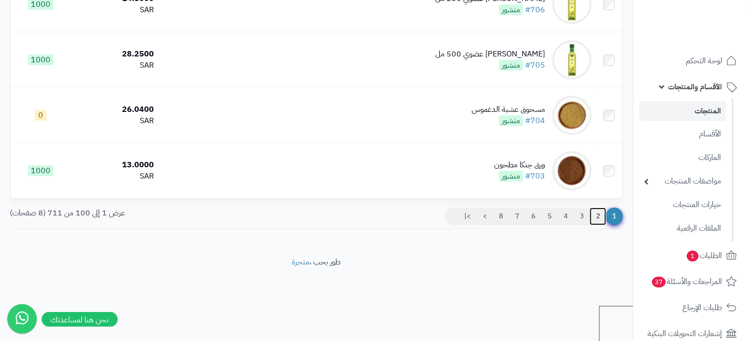
click at [599, 225] on link "2" at bounding box center [598, 216] width 17 height 18
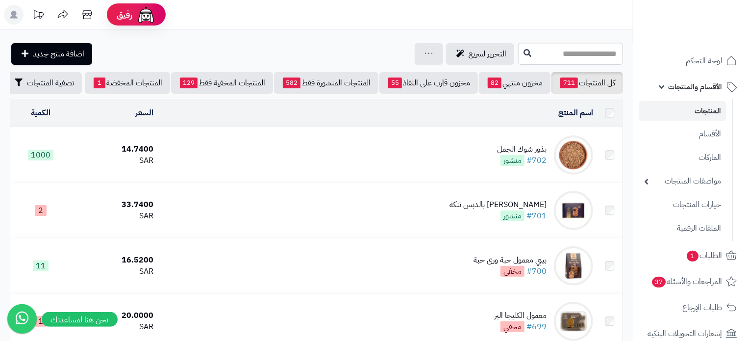
click at [380, 158] on td "بذور شوك الجمل #702 منشور" at bounding box center [377, 154] width 440 height 55
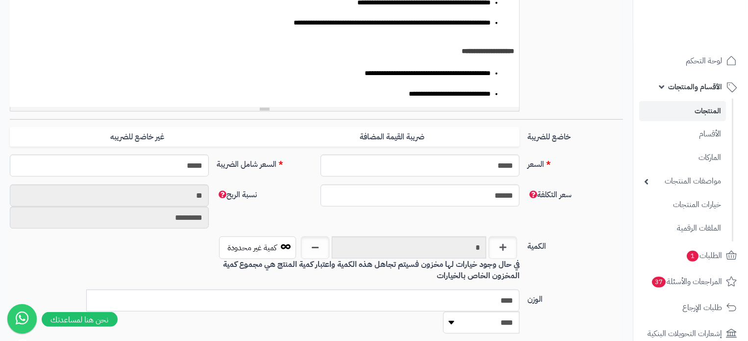
scroll to position [98, 0]
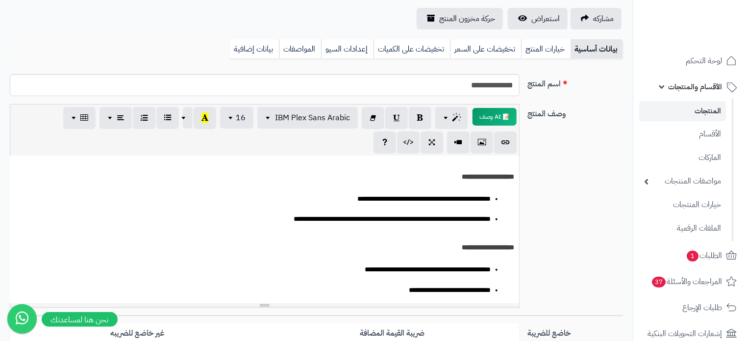
click at [345, 45] on link "إعدادات السيو" at bounding box center [347, 49] width 52 height 20
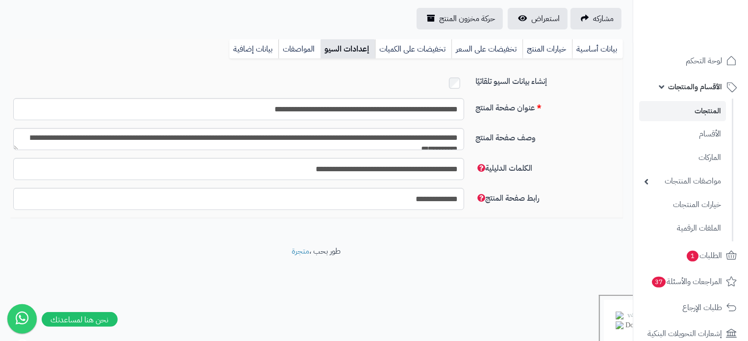
scroll to position [50, 0]
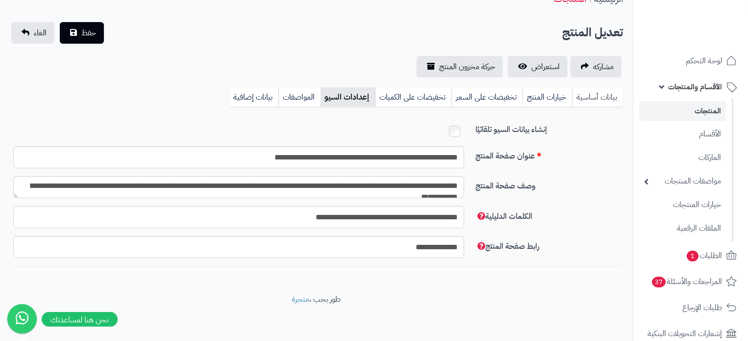
click at [606, 98] on link "بيانات أساسية" at bounding box center [597, 97] width 51 height 20
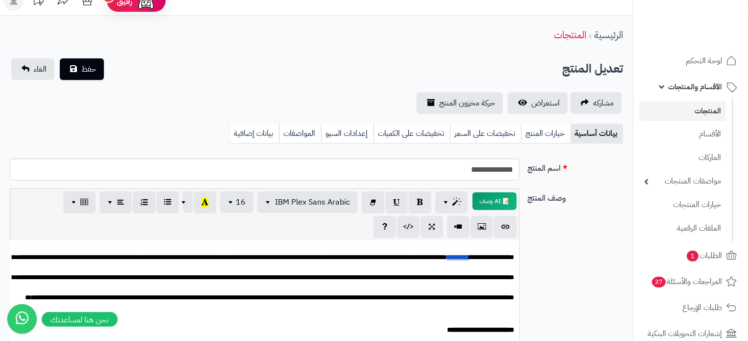
scroll to position [0, 0]
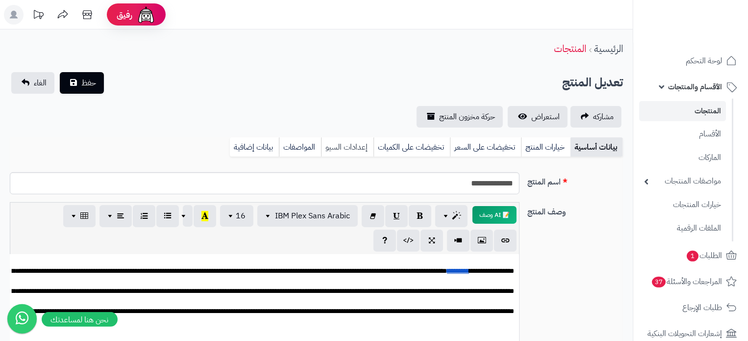
click at [335, 151] on link "إعدادات السيو" at bounding box center [347, 147] width 52 height 20
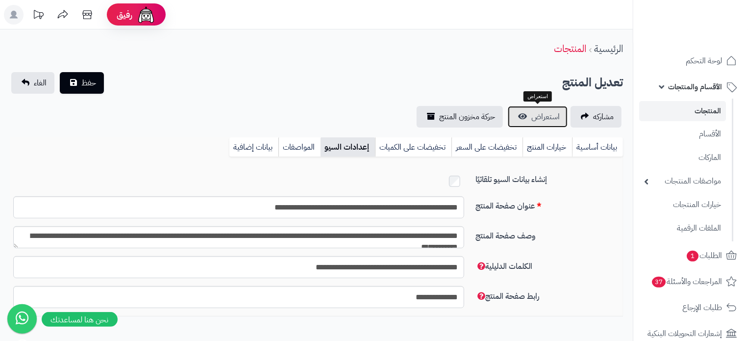
click at [546, 120] on span "استعراض" at bounding box center [546, 117] width 28 height 12
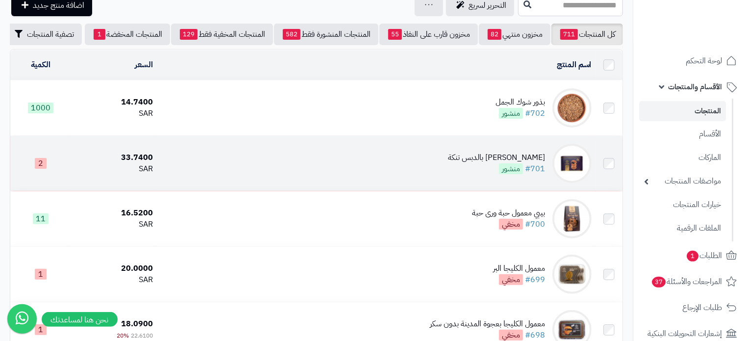
scroll to position [49, 0]
click at [400, 170] on td "كليجا ريفي ميني بالدبس تنكة #701 منشور" at bounding box center [376, 162] width 438 height 55
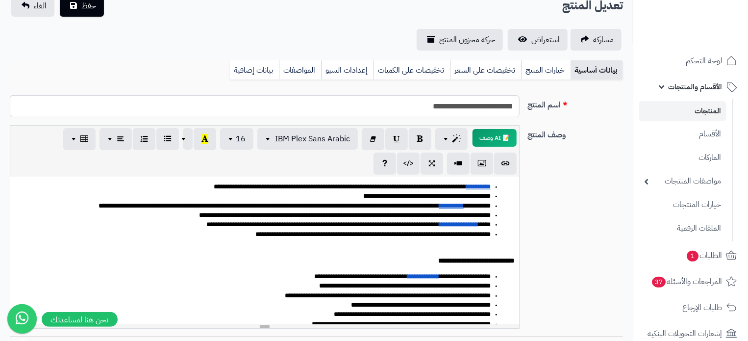
scroll to position [49, 0]
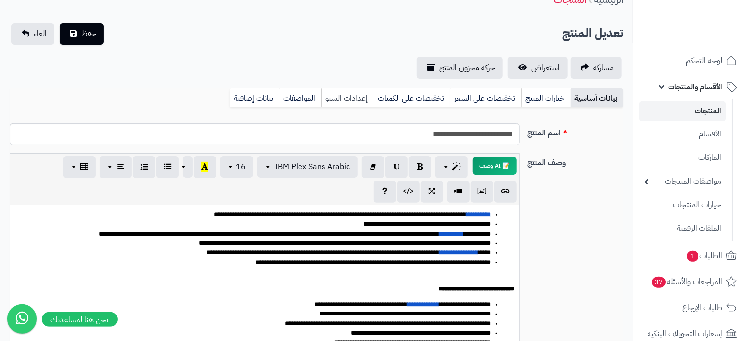
click at [346, 97] on link "إعدادات السيو" at bounding box center [347, 98] width 52 height 20
